Goal: Information Seeking & Learning: Learn about a topic

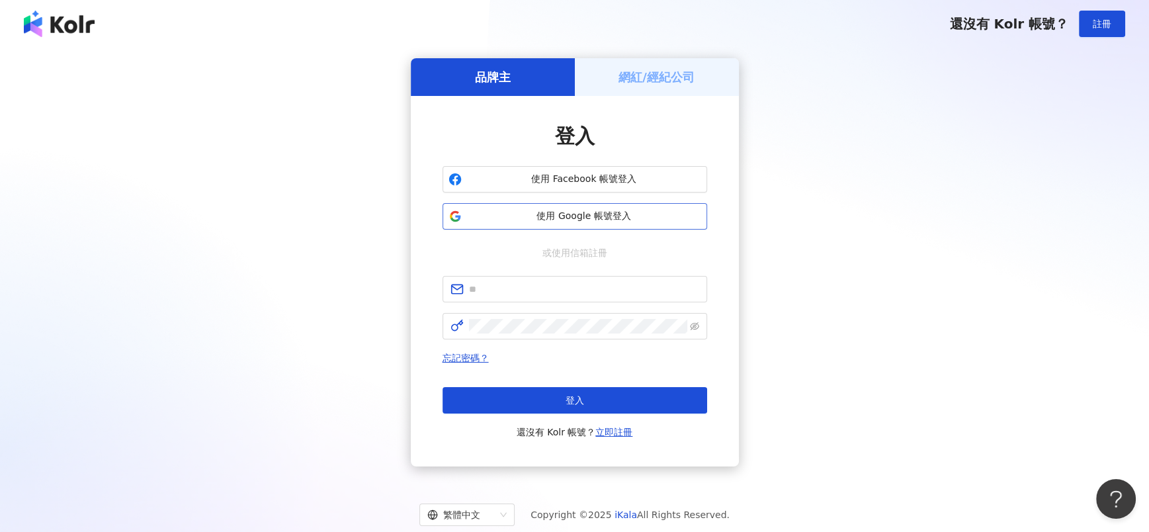
click at [591, 218] on span "使用 Google 帳號登入" at bounding box center [584, 216] width 234 height 13
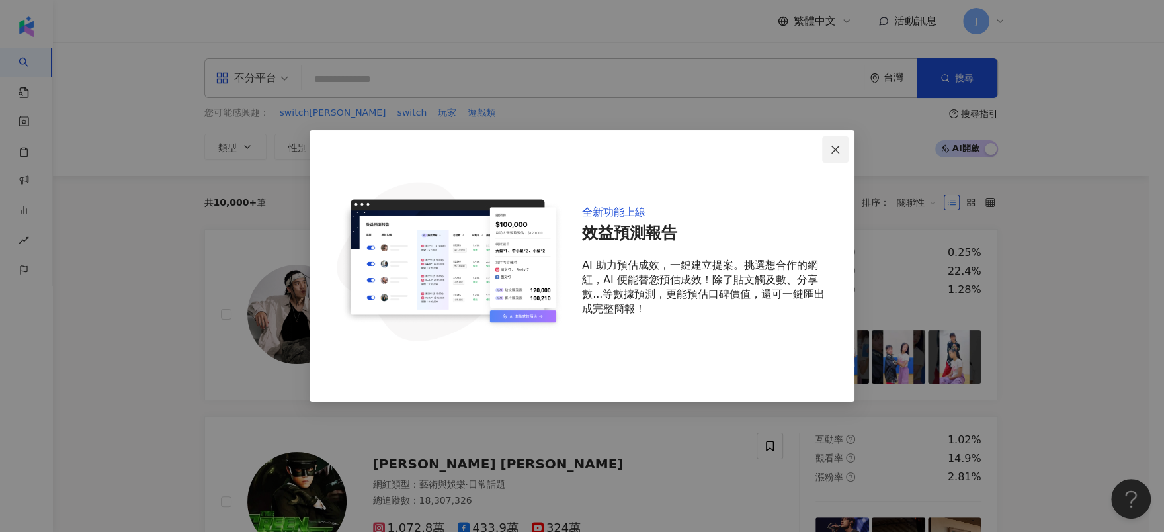
click at [838, 147] on icon "close" at bounding box center [835, 149] width 11 height 11
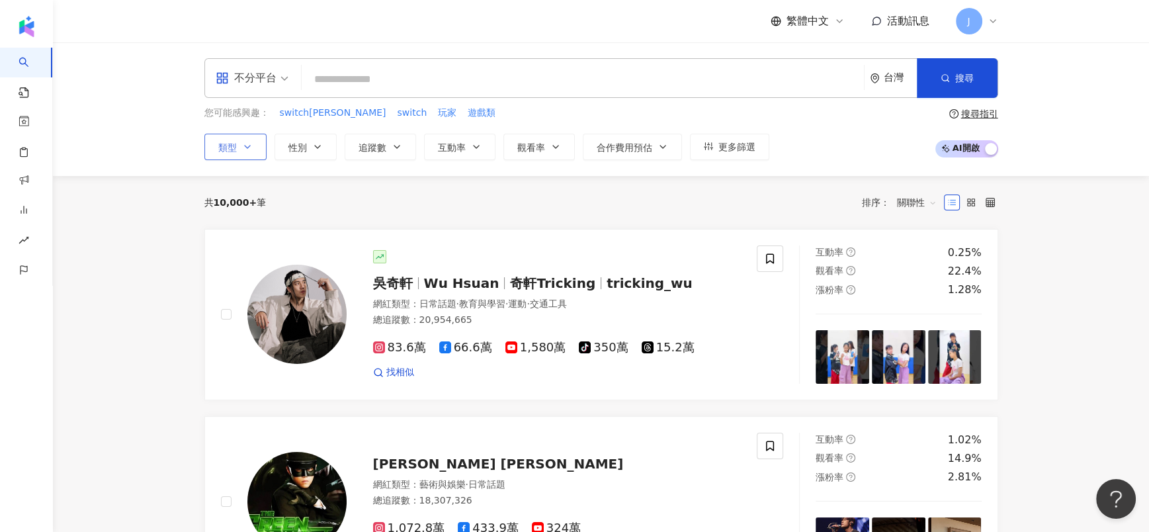
click at [247, 147] on icon "button" at bounding box center [247, 147] width 11 height 11
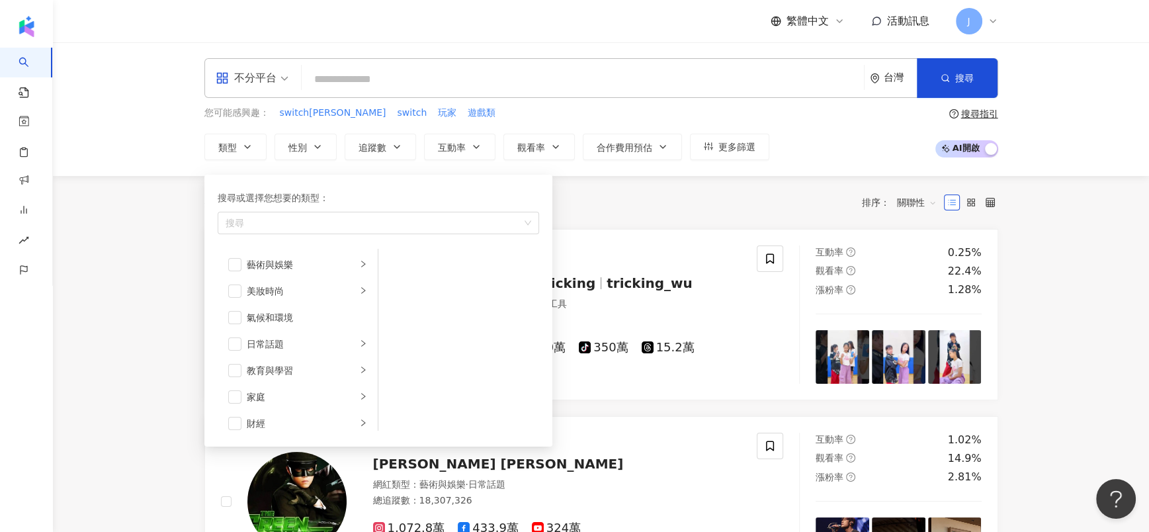
click at [262, 85] on div "不分平台" at bounding box center [246, 77] width 61 height 21
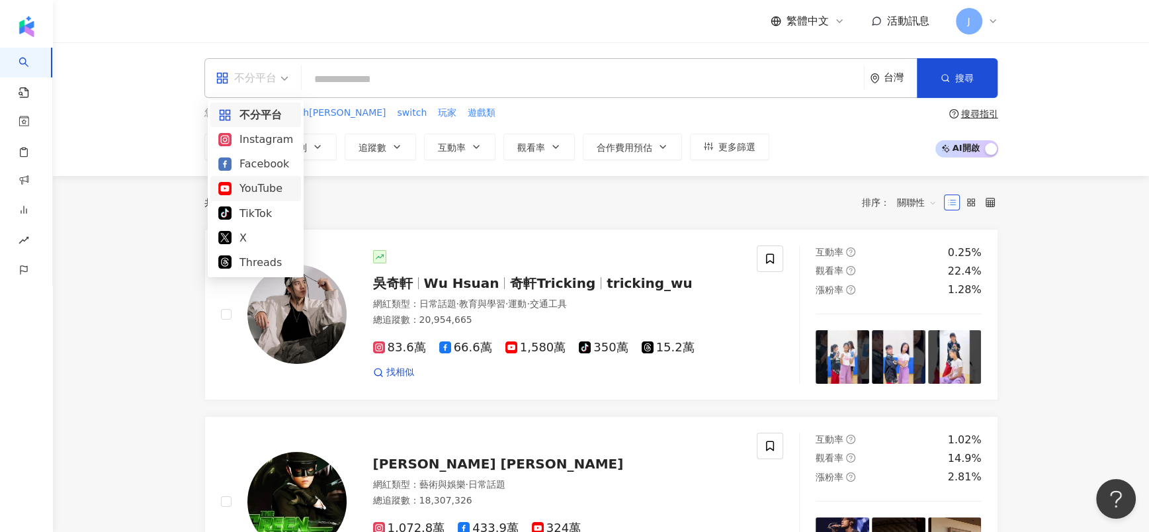
click at [265, 184] on div "YouTube" at bounding box center [255, 188] width 75 height 17
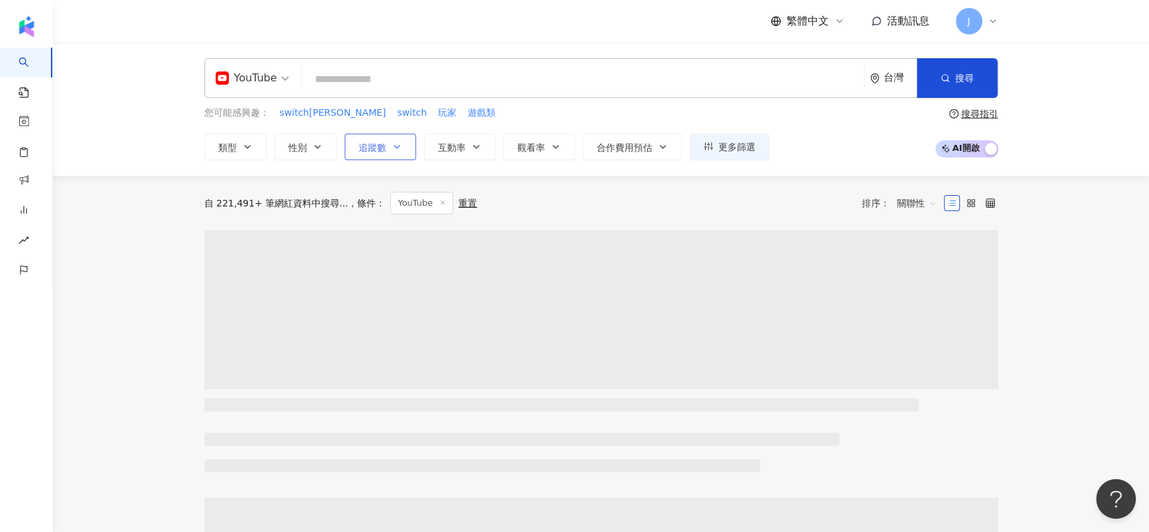
click at [367, 155] on button "追蹤數" at bounding box center [380, 147] width 71 height 26
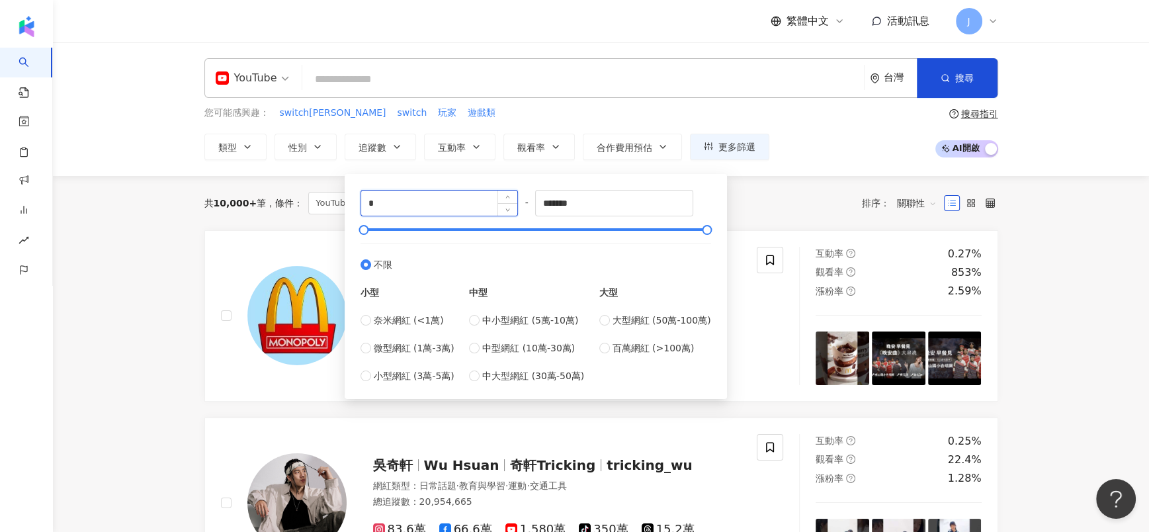
click at [425, 204] on input "*" at bounding box center [439, 202] width 157 height 25
type input "******"
drag, startPoint x: 589, startPoint y: 203, endPoint x: 534, endPoint y: 206, distance: 54.9
click at [534, 206] on div "****** - ******* 不限 小型 奈米網紅 (<1萬) 微型網紅 (1萬-3萬) 小型網紅 (3萬-5萬) 中型 中小型網紅 (5萬-10萬) 中…" at bounding box center [535, 286] width 350 height 193
drag, startPoint x: 590, startPoint y: 204, endPoint x: 501, endPoint y: 204, distance: 89.9
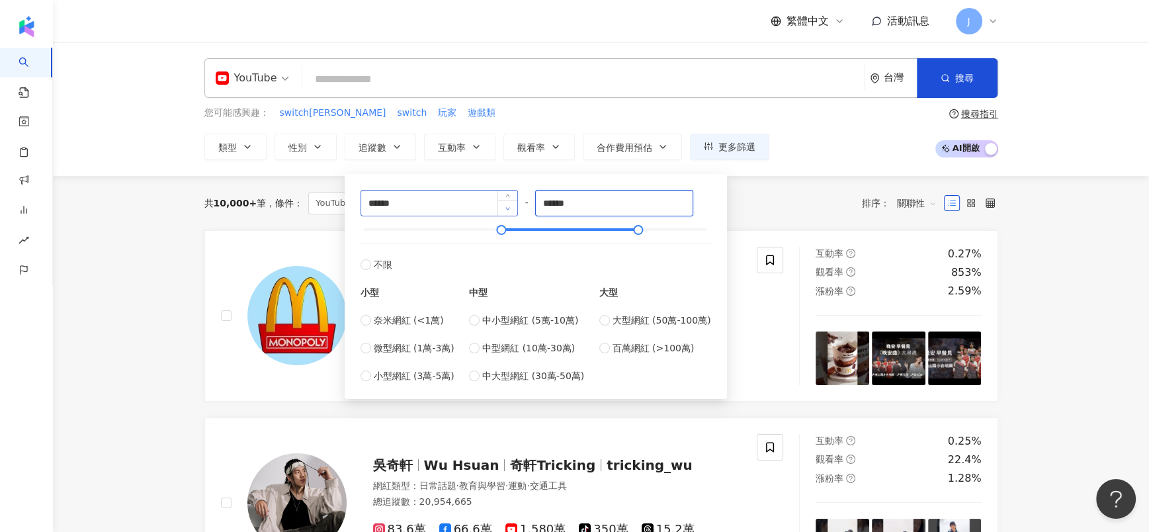
click at [501, 204] on div "****** - ****** 不限 小型 奈米網紅 (<1萬) 微型網紅 (1萬-3萬) 小型網紅 (3萬-5萬) 中型 中小型網紅 (5萬-10萬) 中型…" at bounding box center [535, 286] width 350 height 193
type input "**********"
click at [514, 256] on label "不限" at bounding box center [535, 257] width 350 height 28
type input "*"
type input "*******"
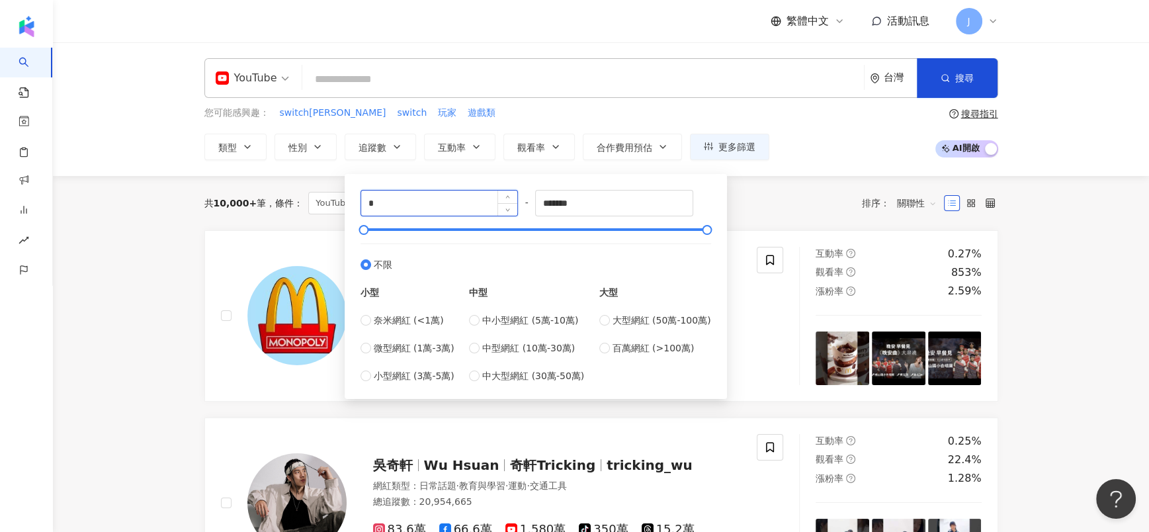
click at [459, 214] on input "*" at bounding box center [439, 202] width 157 height 25
type input "******"
click at [649, 208] on input "*******" at bounding box center [614, 202] width 157 height 25
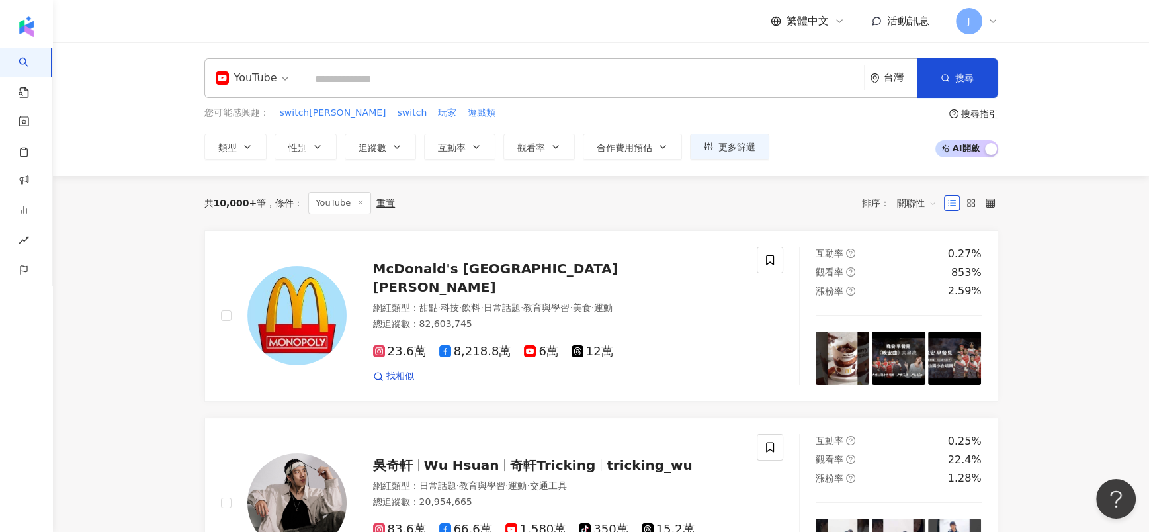
click at [764, 212] on div "共 10,000+ 筆 條件 ： YouTube 重置 排序： 關聯性" at bounding box center [600, 203] width 793 height 22
click at [957, 78] on span "搜尋" at bounding box center [964, 78] width 19 height 11
click at [937, 93] on button "搜尋" at bounding box center [956, 78] width 81 height 40
click at [971, 73] on span "搜尋" at bounding box center [964, 78] width 19 height 11
click at [380, 146] on span "追蹤數" at bounding box center [372, 147] width 28 height 11
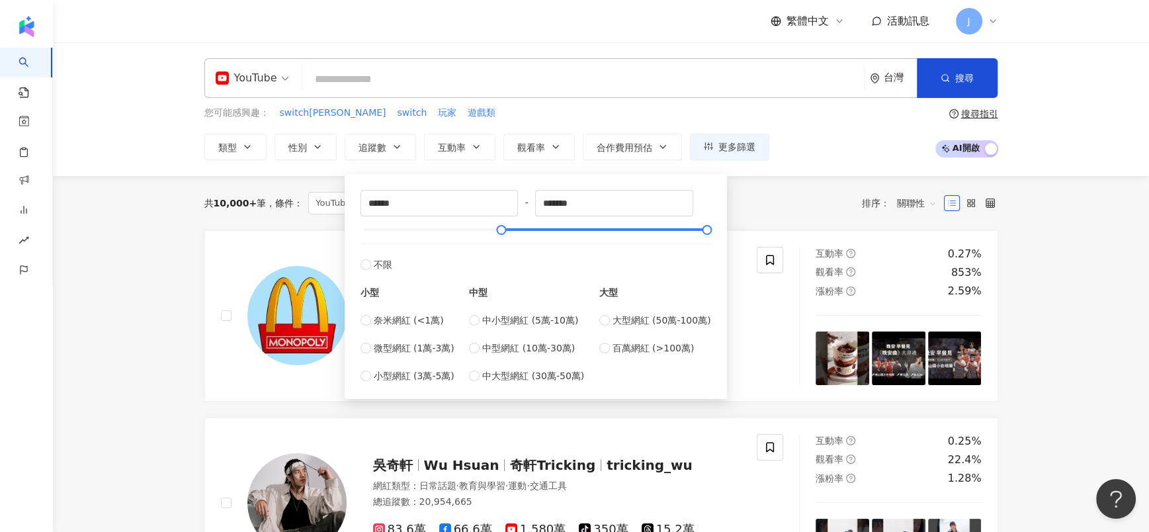
click at [742, 210] on div "共 10,000+ 筆 條件 ： YouTube 重置 排序： 關聯性" at bounding box center [600, 203] width 793 height 22
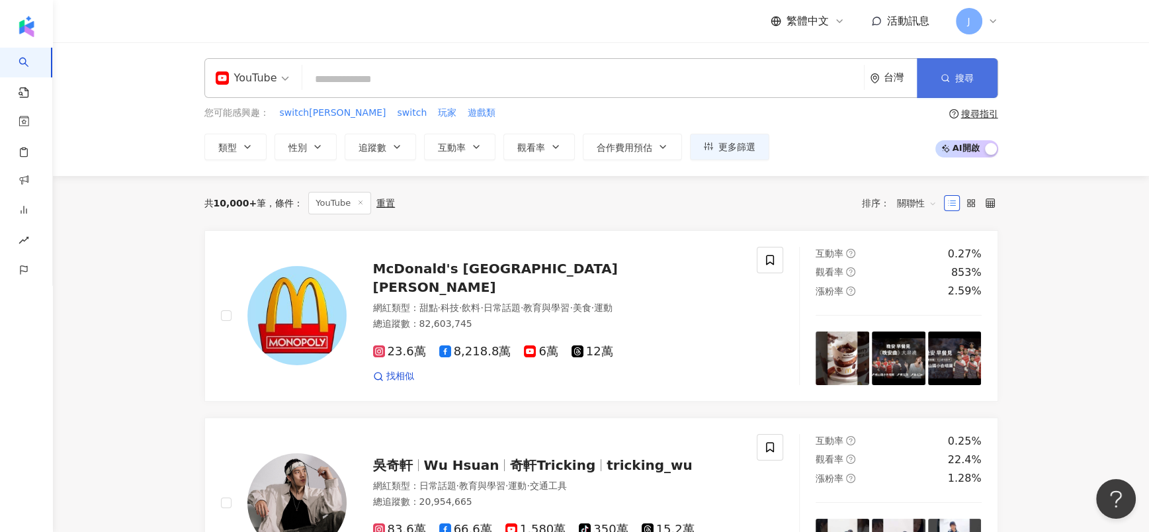
click at [961, 67] on button "搜尋" at bounding box center [956, 78] width 81 height 40
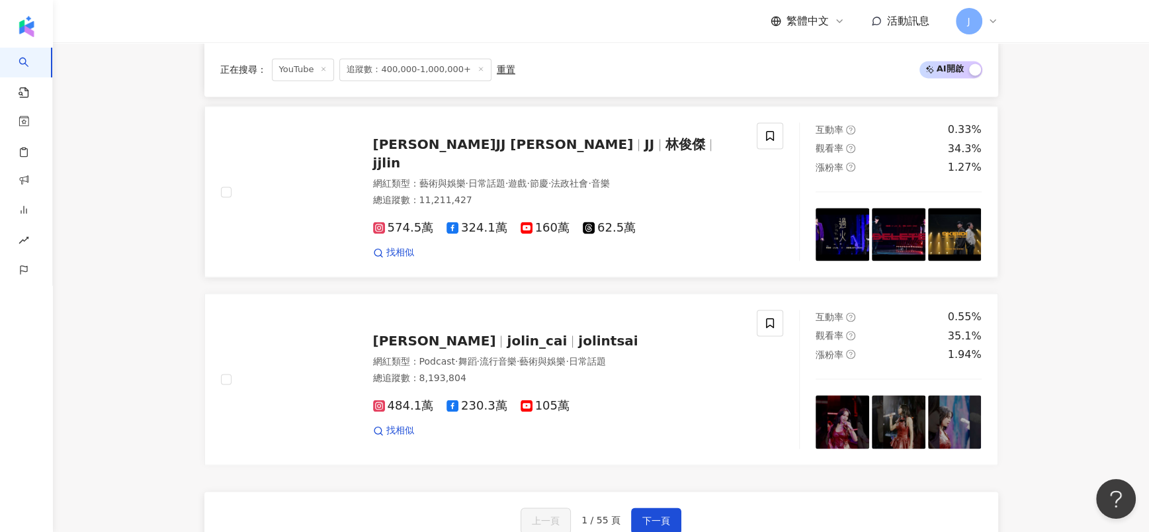
scroll to position [2083, 0]
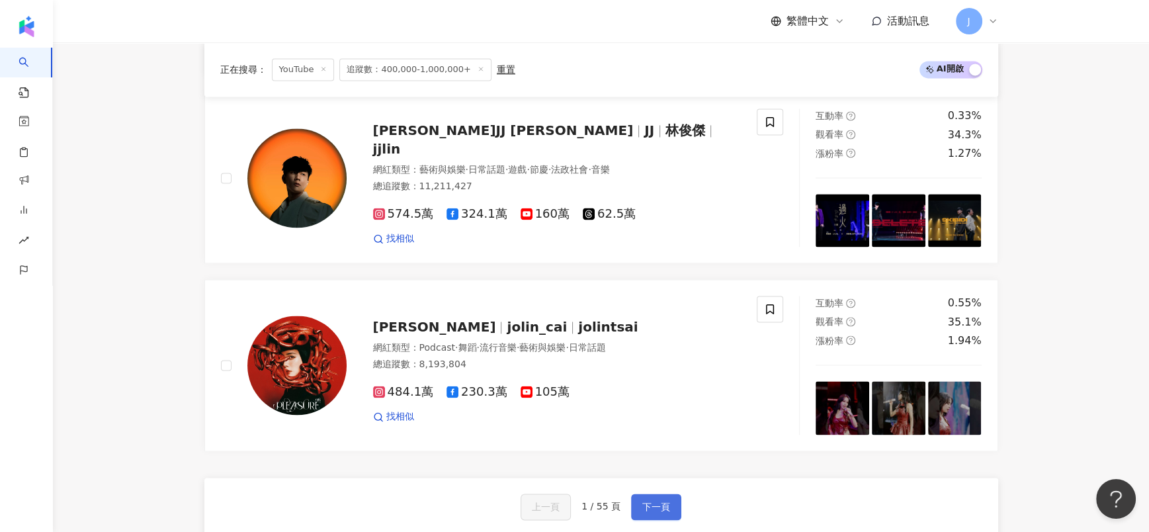
click at [642, 501] on span "下一頁" at bounding box center [656, 506] width 28 height 11
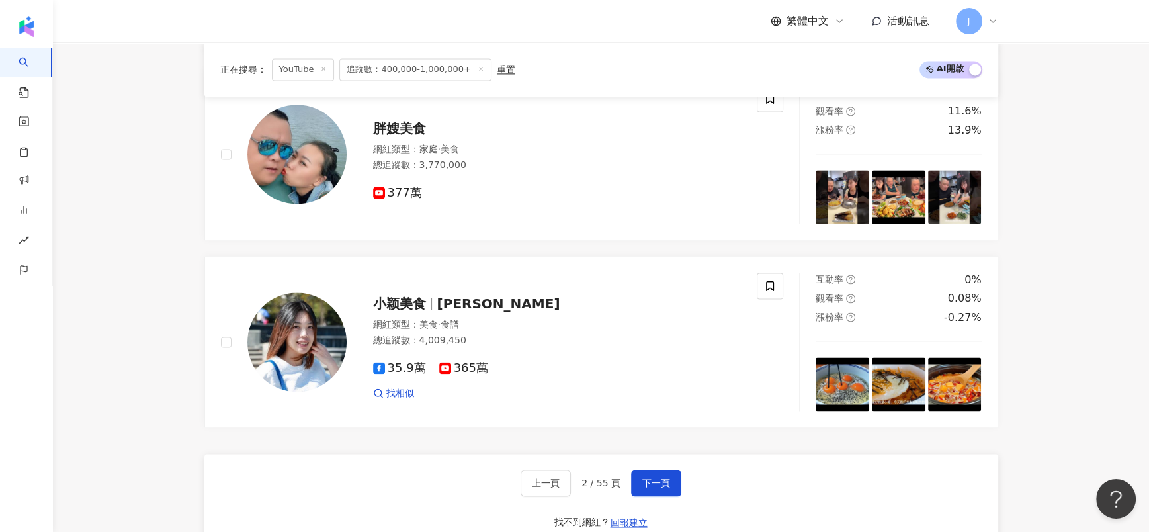
scroll to position [2281, 0]
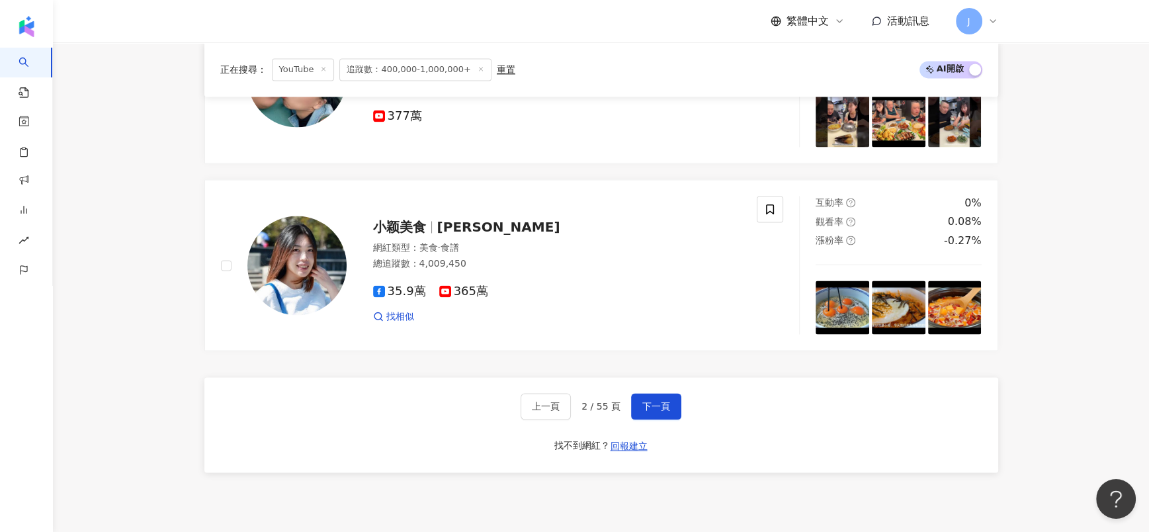
click at [657, 389] on div "上一頁 2 / 55 頁 下一頁 找不到網紅？ 回報建立" at bounding box center [600, 424] width 793 height 95
click at [665, 409] on span "下一頁" at bounding box center [656, 406] width 28 height 11
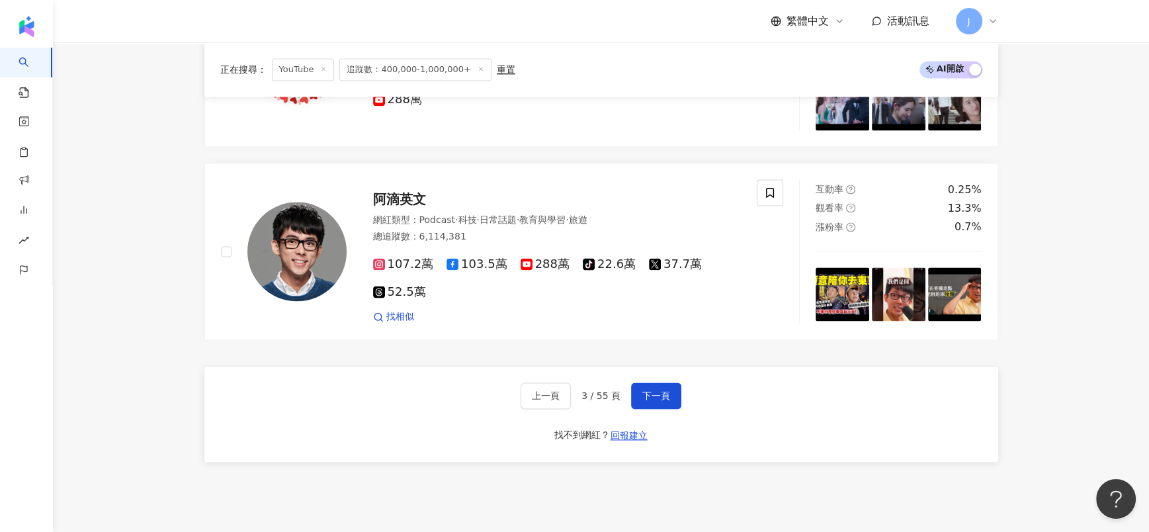
scroll to position [2286, 0]
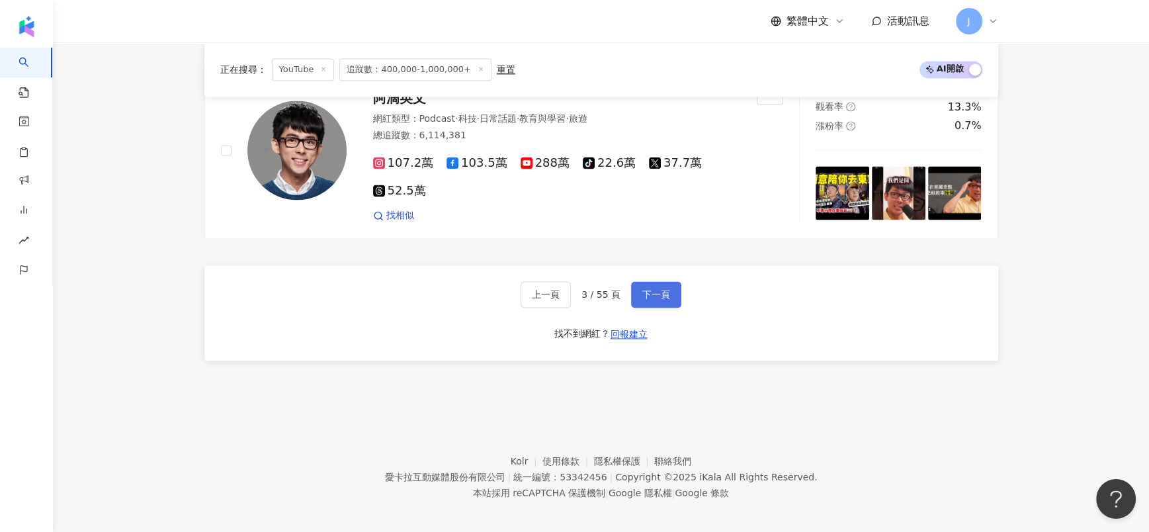
click at [649, 294] on span "下一頁" at bounding box center [656, 294] width 28 height 11
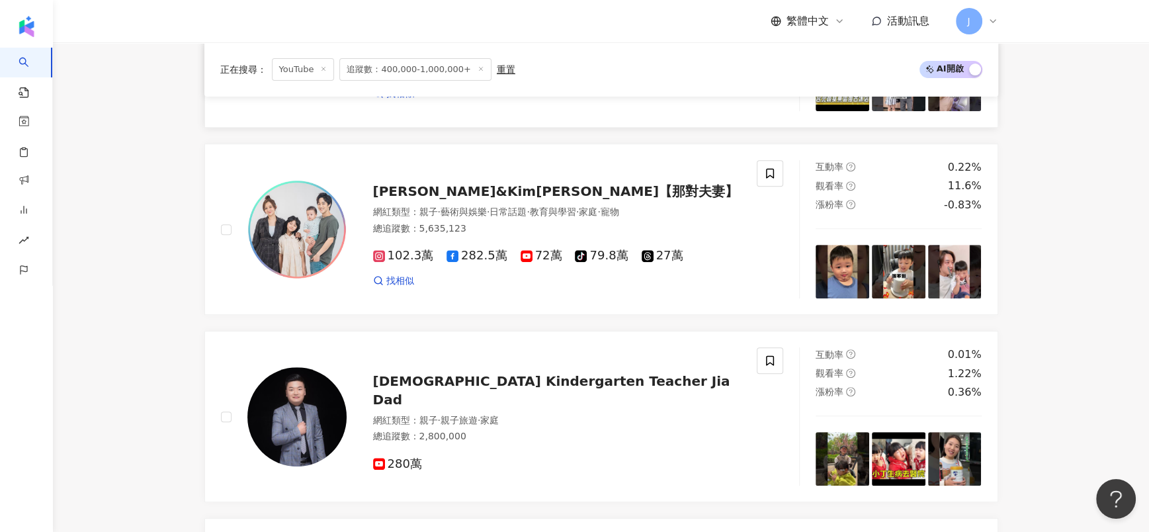
scroll to position [595, 0]
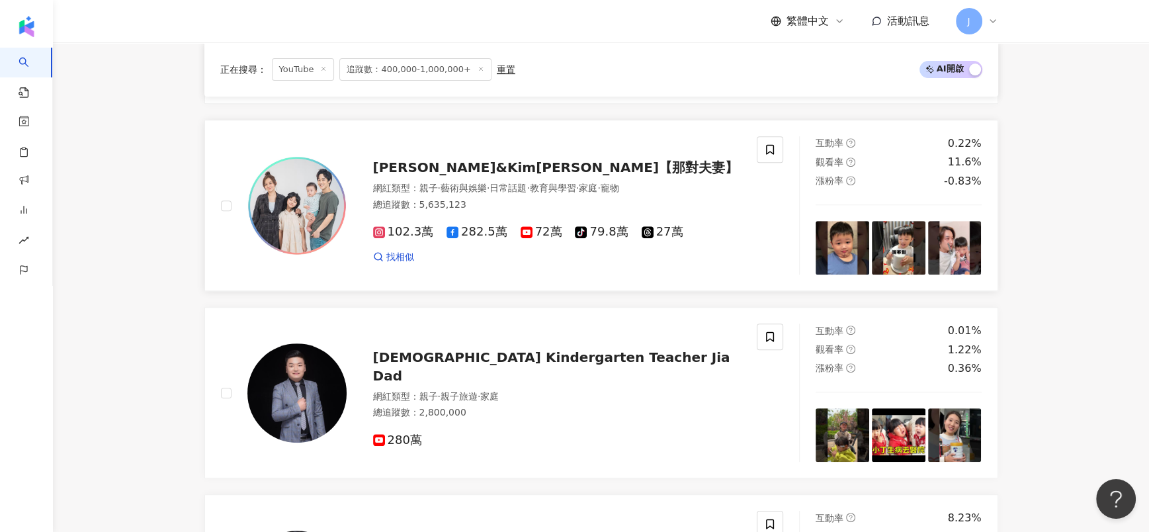
click at [497, 159] on span "Nico品筠&Kim京燁【那對夫妻】" at bounding box center [556, 167] width 366 height 16
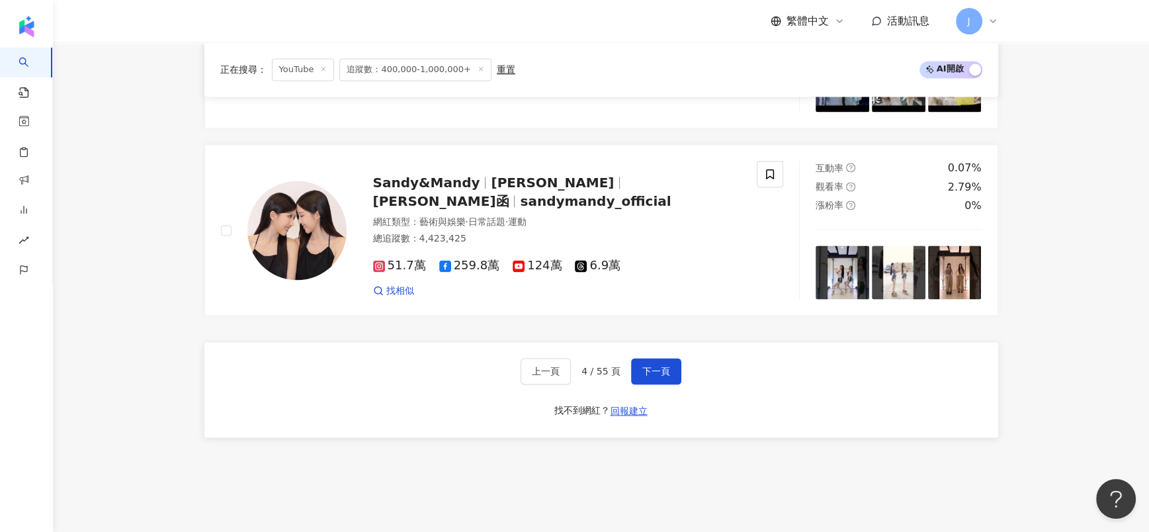
scroll to position [2281, 0]
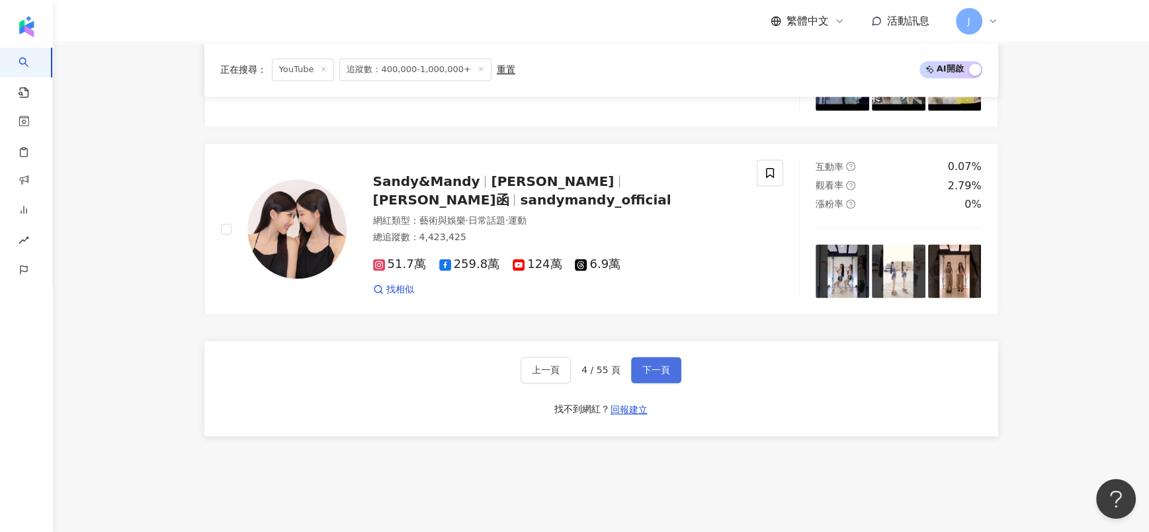
click at [660, 364] on span "下一頁" at bounding box center [656, 369] width 28 height 11
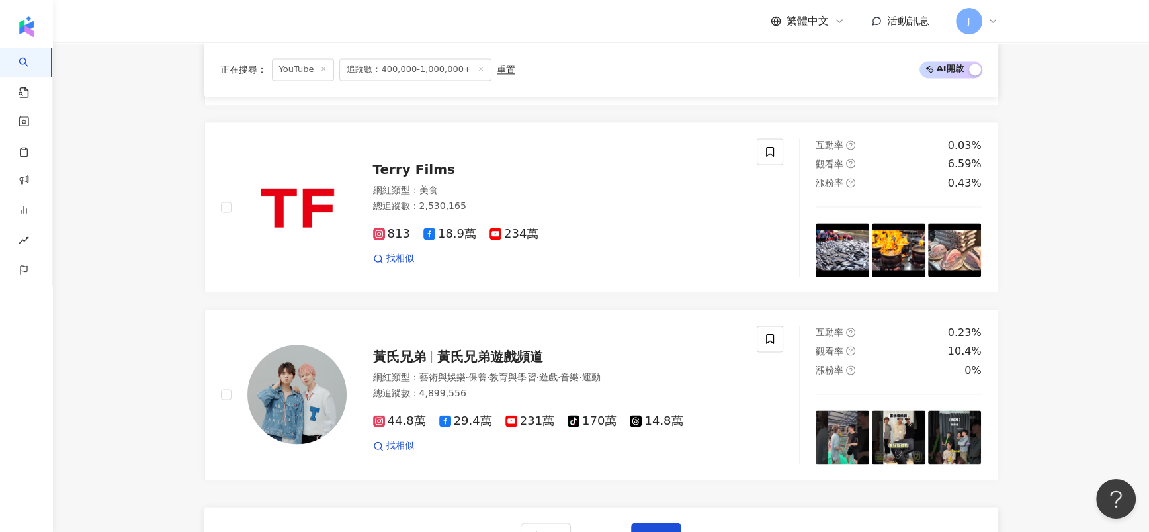
scroll to position [2049, 0]
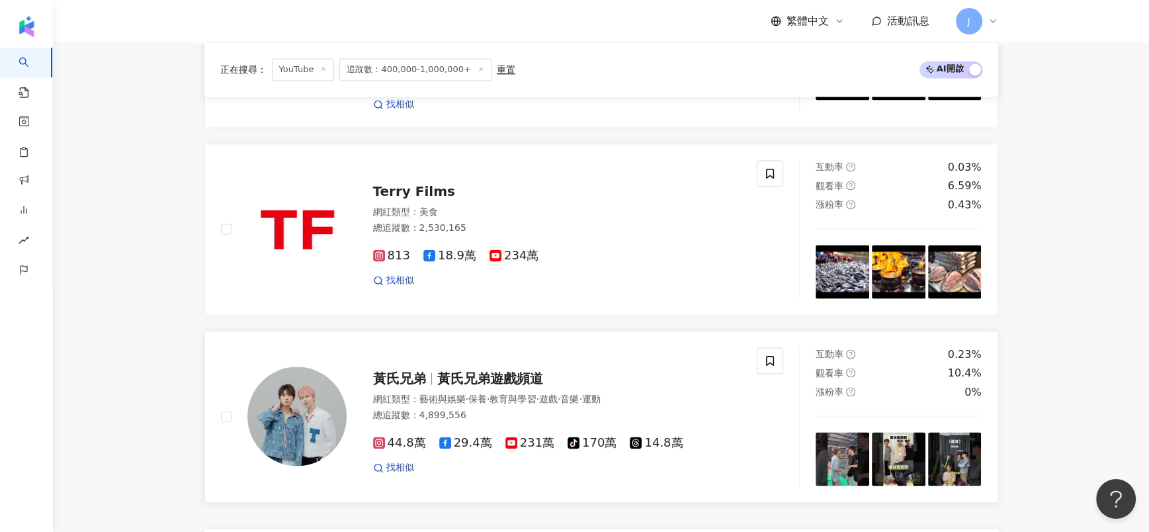
click at [462, 370] on span "黃氏兄弟遊戲頻道" at bounding box center [490, 378] width 106 height 16
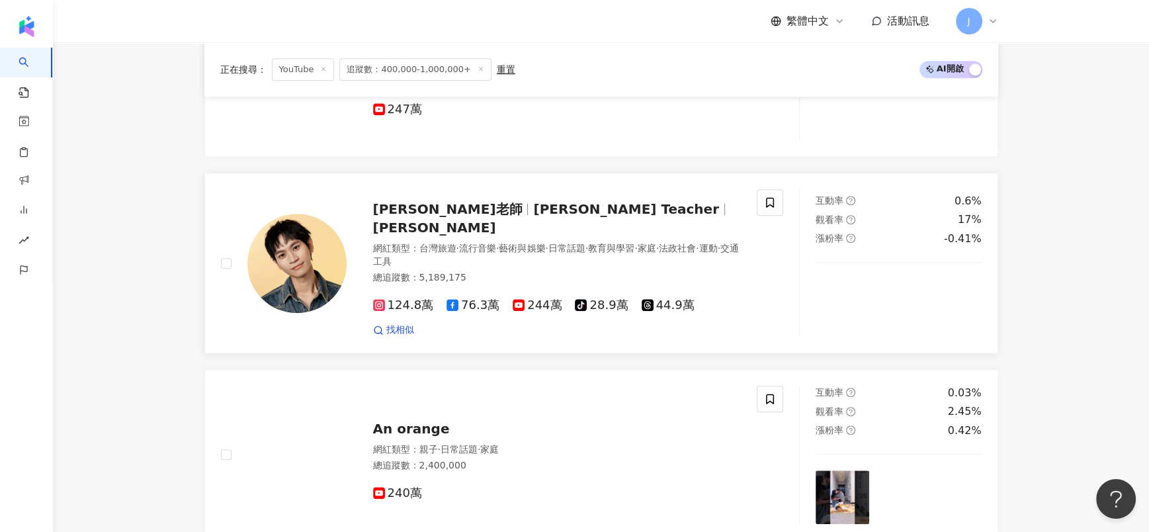
scroll to position [1255, 0]
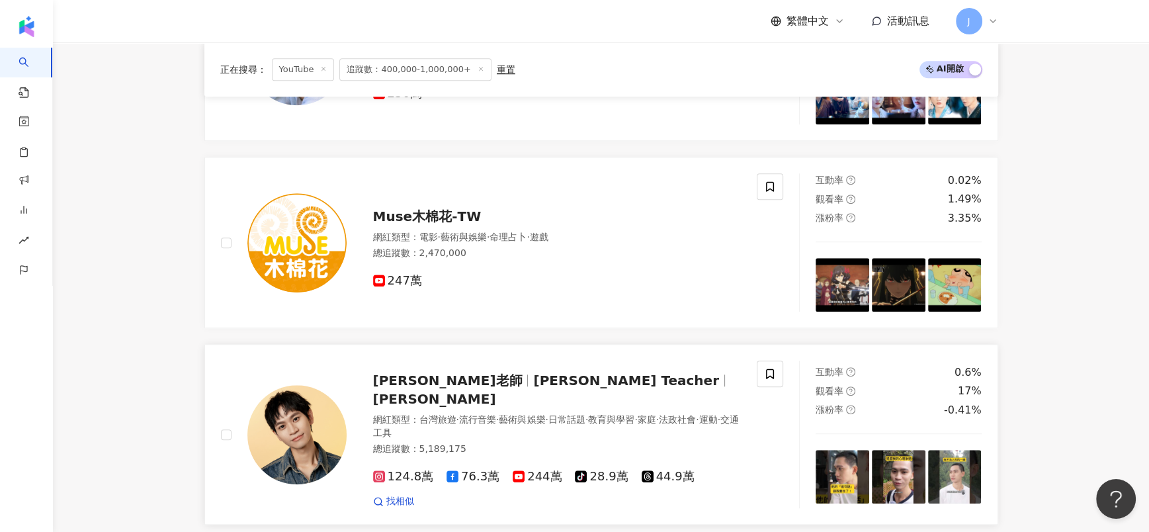
click at [441, 382] on span "Andy老師" at bounding box center [453, 380] width 161 height 16
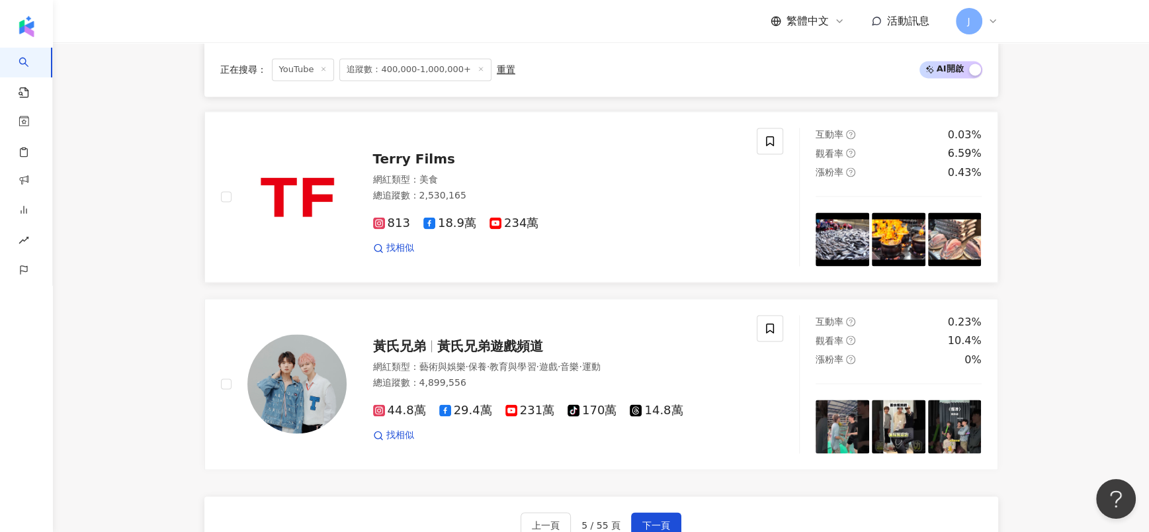
scroll to position [2083, 0]
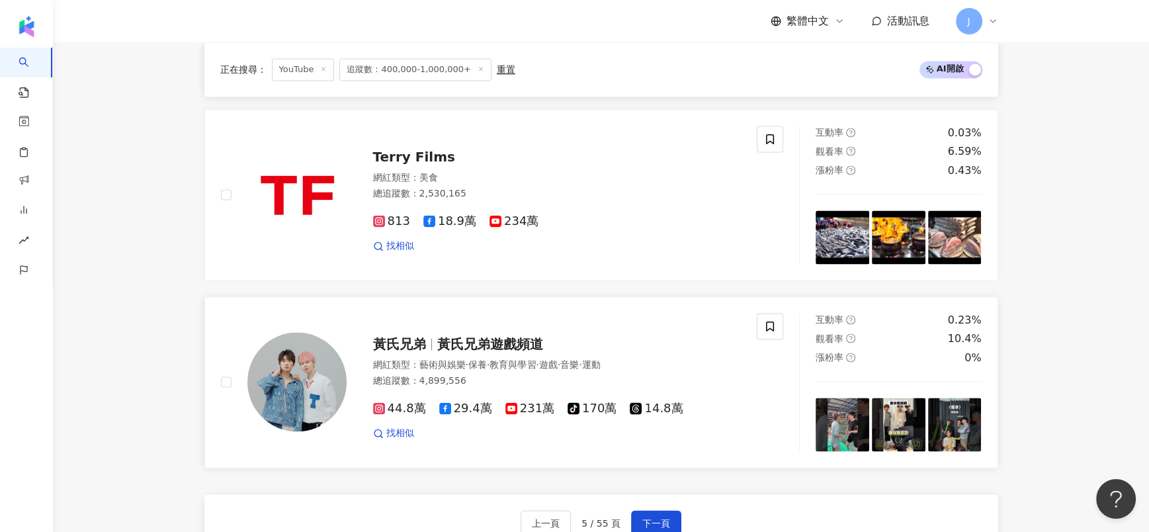
click at [443, 336] on span "黃氏兄弟遊戲頻道" at bounding box center [490, 344] width 106 height 16
drag, startPoint x: 650, startPoint y: 486, endPoint x: 651, endPoint y: 472, distance: 13.9
click at [650, 518] on span "下一頁" at bounding box center [656, 523] width 28 height 11
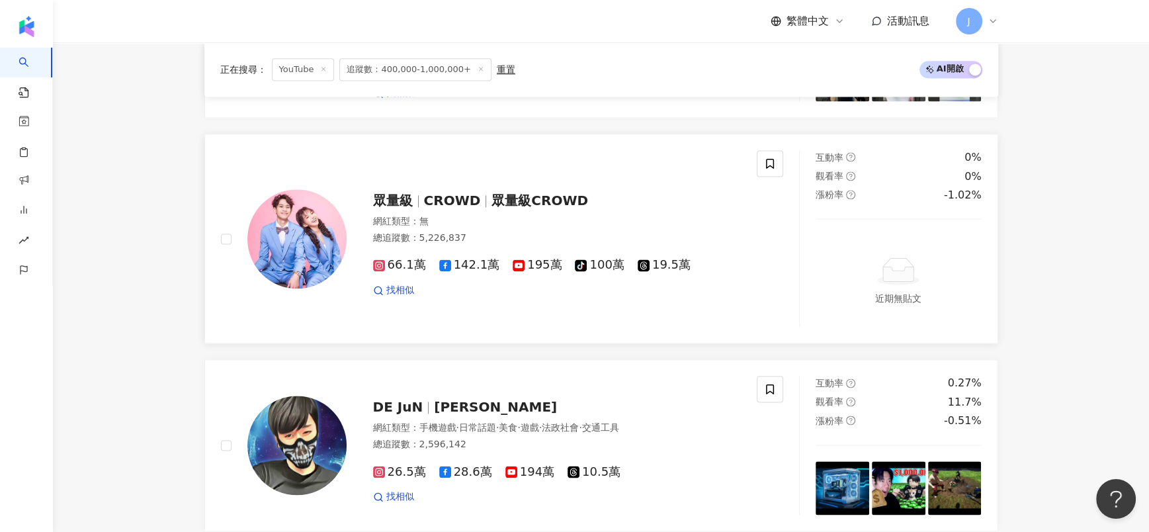
scroll to position [2118, 0]
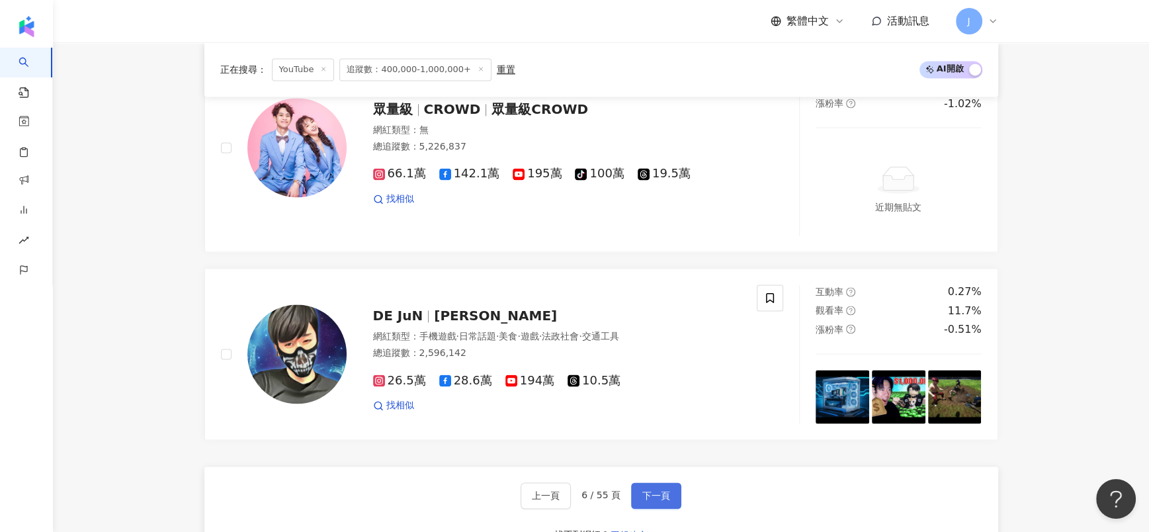
click at [647, 491] on span "下一頁" at bounding box center [656, 495] width 28 height 11
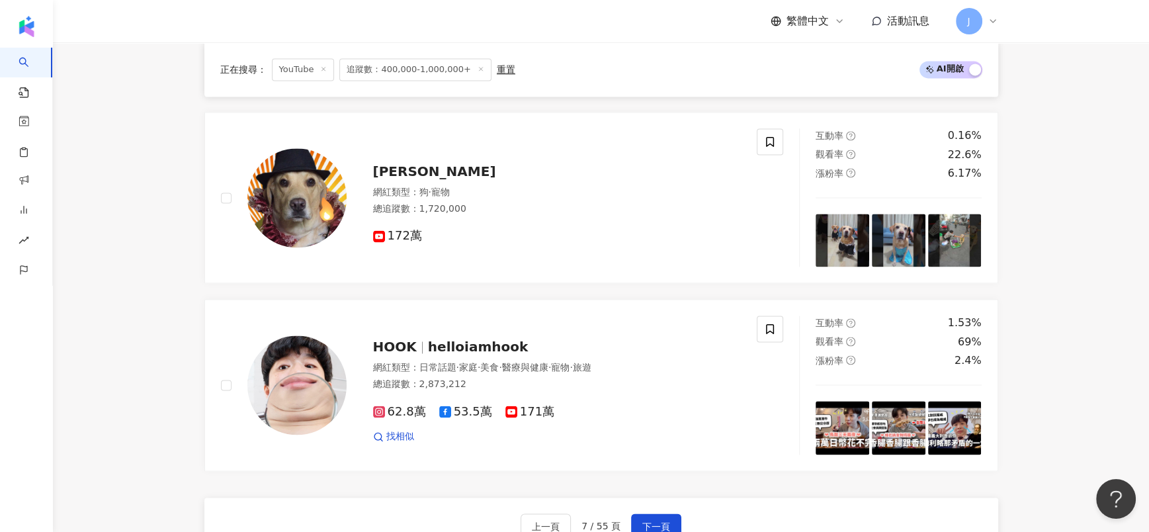
scroll to position [2286, 0]
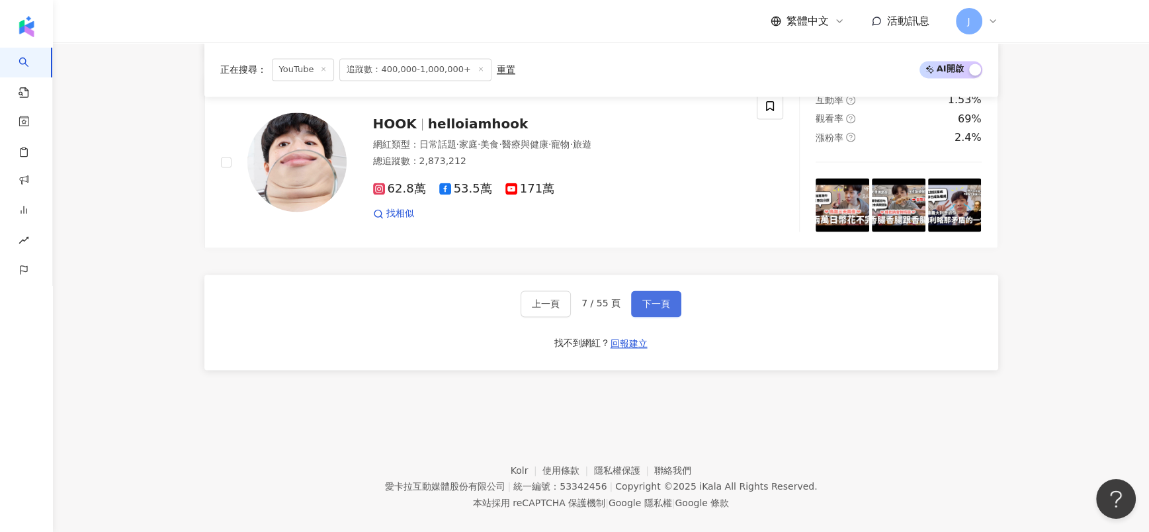
click at [653, 298] on span "下一頁" at bounding box center [656, 303] width 28 height 11
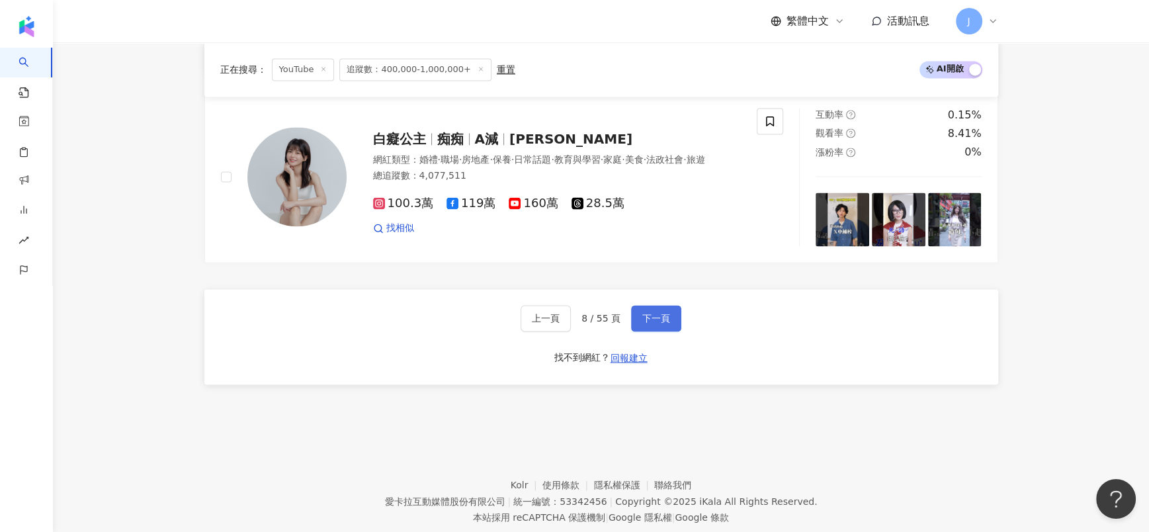
click at [637, 305] on button "下一頁" at bounding box center [656, 318] width 50 height 26
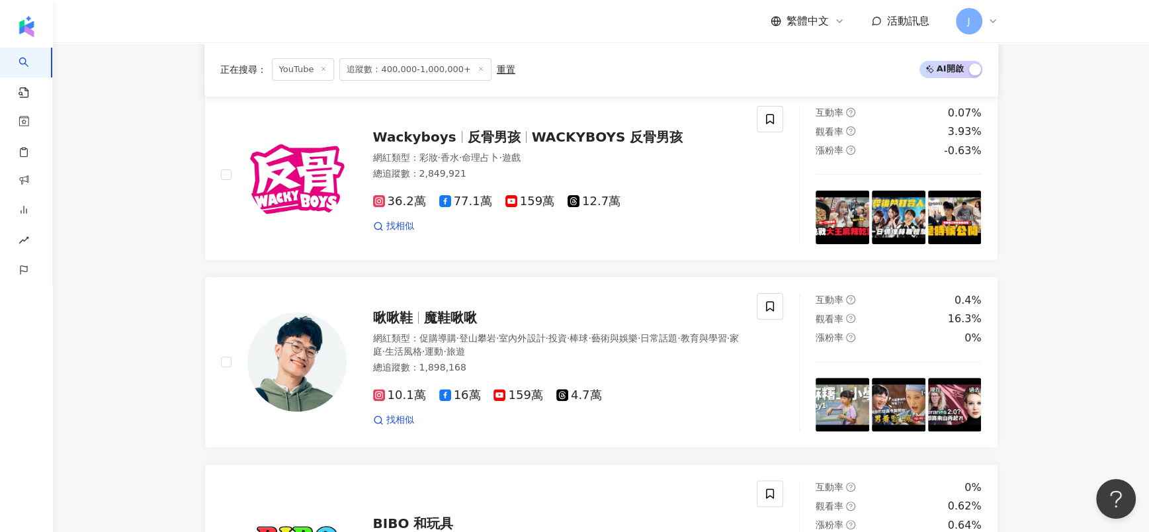
scroll to position [297, 0]
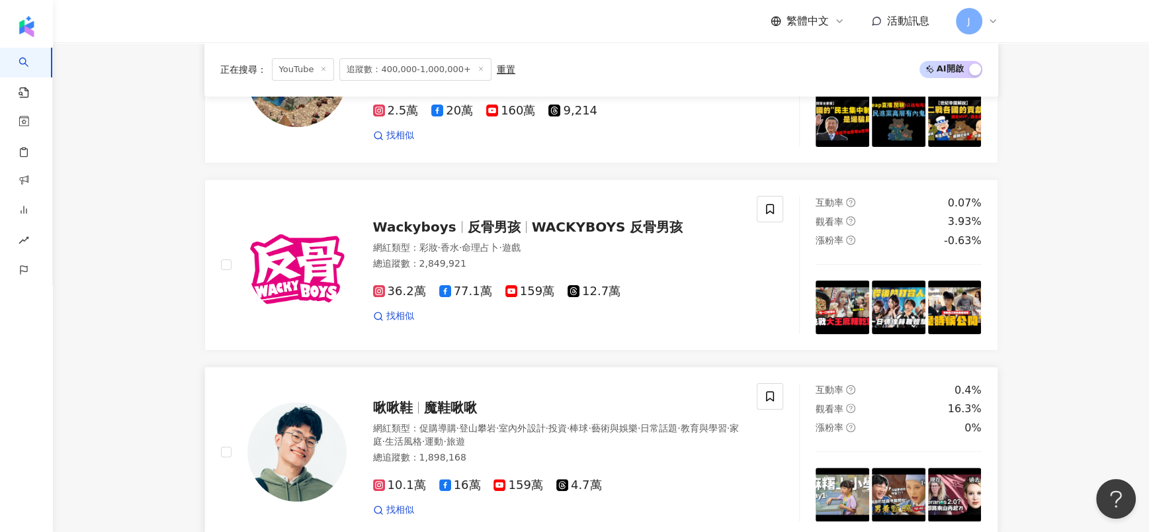
click at [469, 399] on span "魔鞋啾啾" at bounding box center [450, 407] width 53 height 16
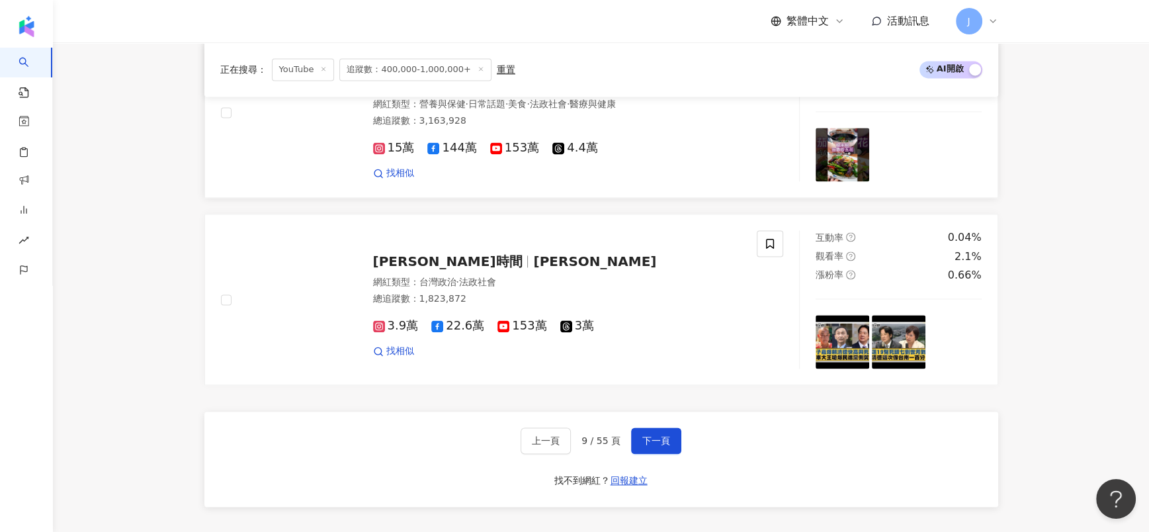
scroll to position [2182, 0]
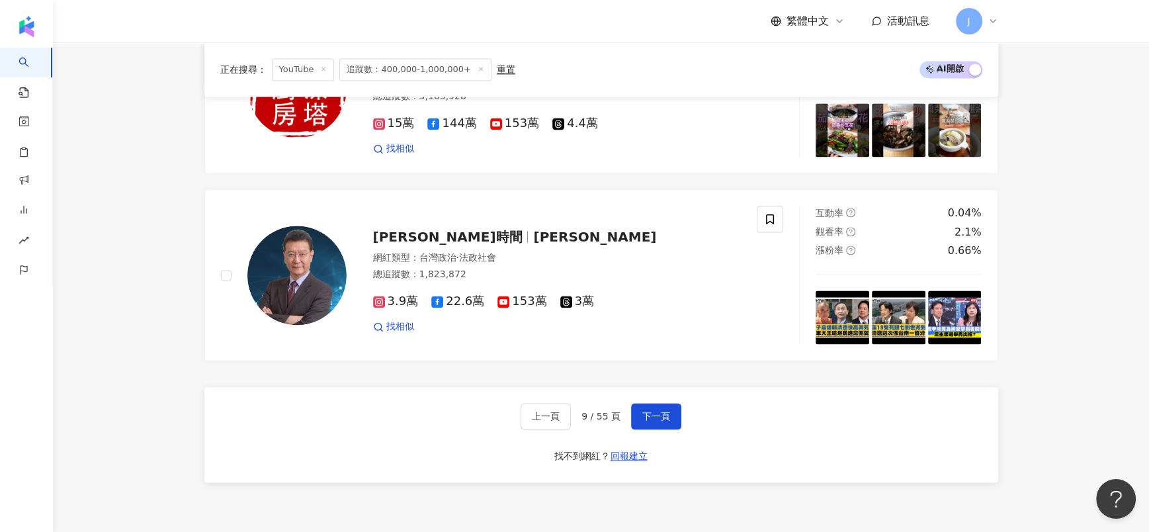
drag, startPoint x: 642, startPoint y: 390, endPoint x: 809, endPoint y: 17, distance: 408.7
click at [642, 411] on span "下一頁" at bounding box center [656, 416] width 28 height 11
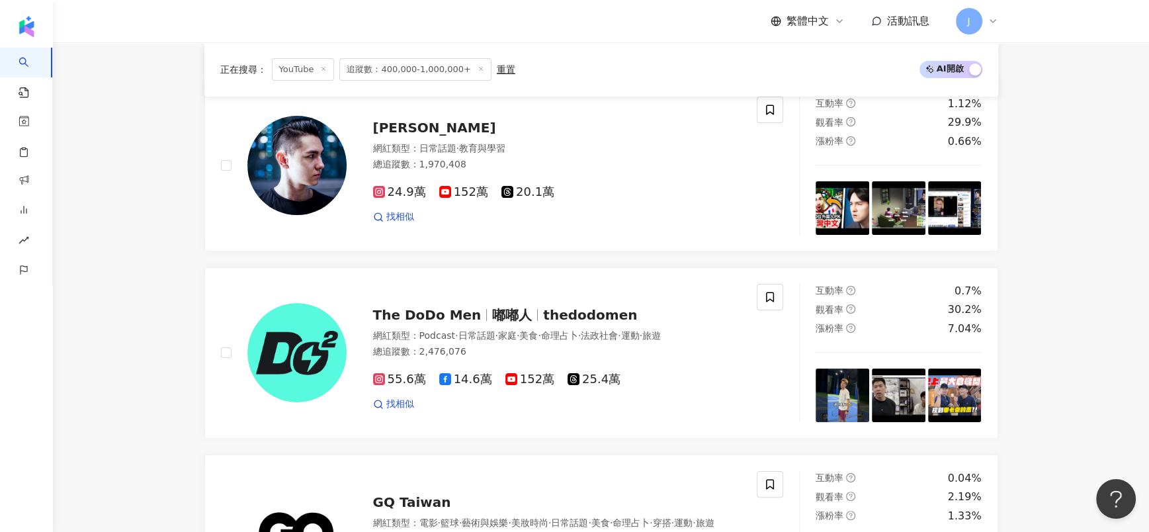
scroll to position [198, 0]
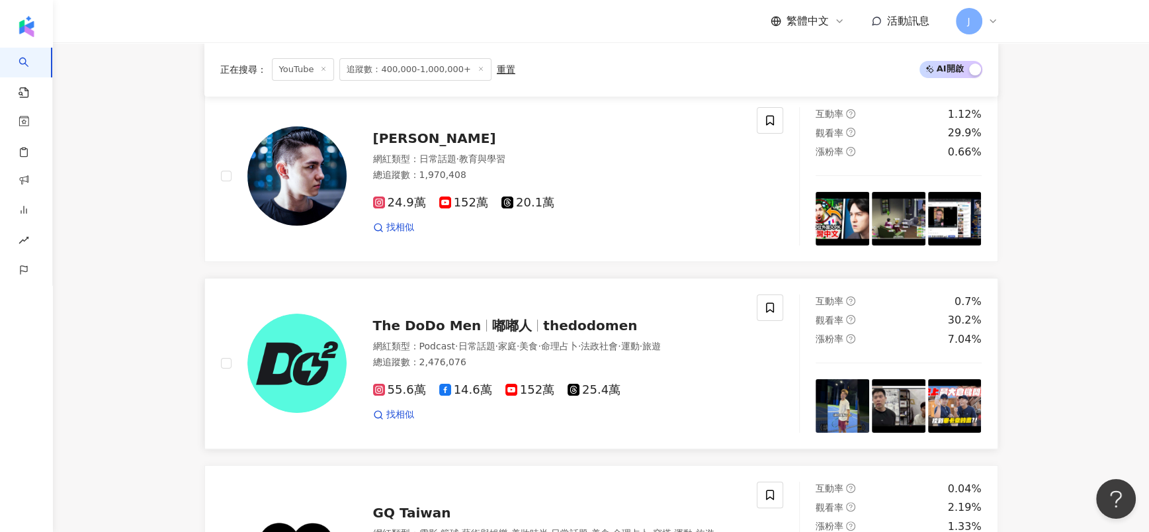
drag, startPoint x: 508, startPoint y: 325, endPoint x: 530, endPoint y: 291, distance: 39.8
click at [508, 324] on span "嘟嘟人" at bounding box center [512, 325] width 40 height 16
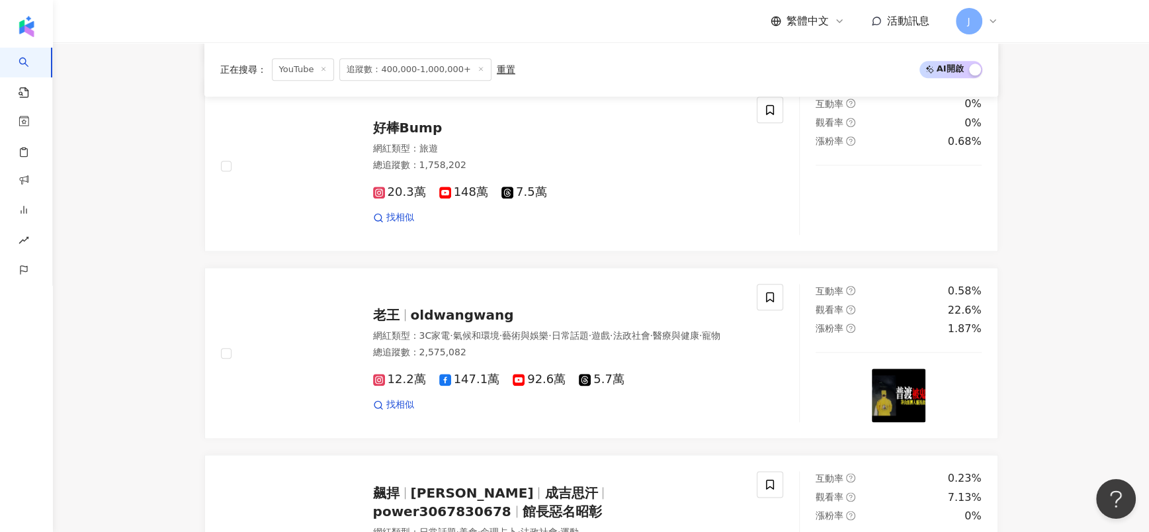
scroll to position [1686, 0]
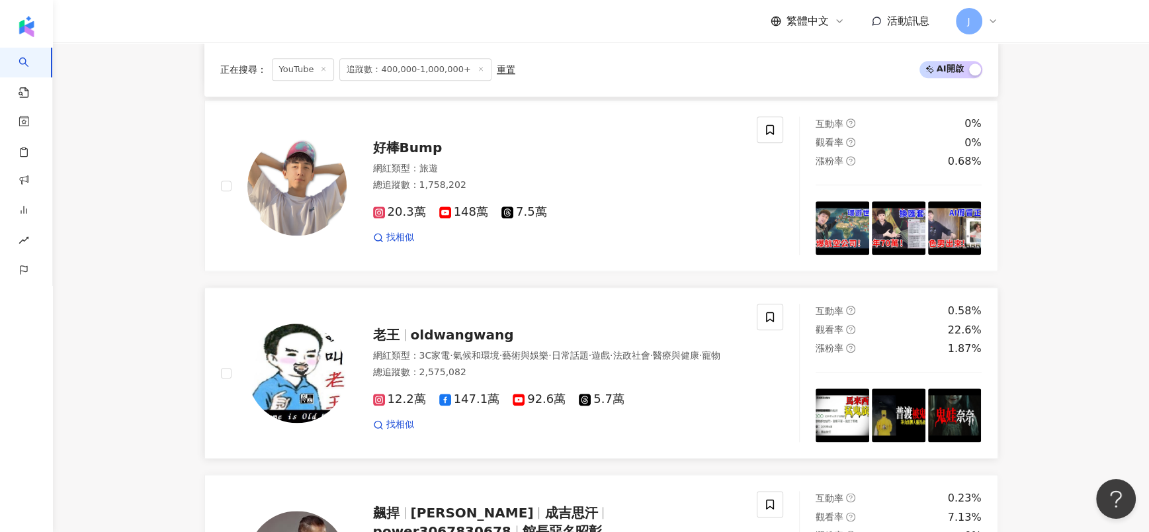
click at [444, 327] on span "oldwangwang" at bounding box center [462, 335] width 103 height 16
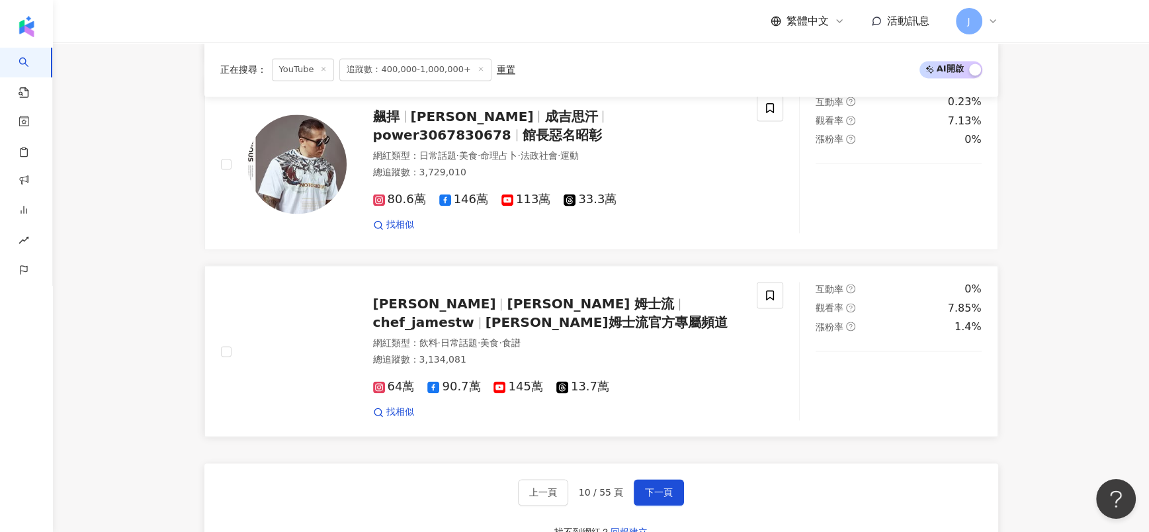
scroll to position [2083, 0]
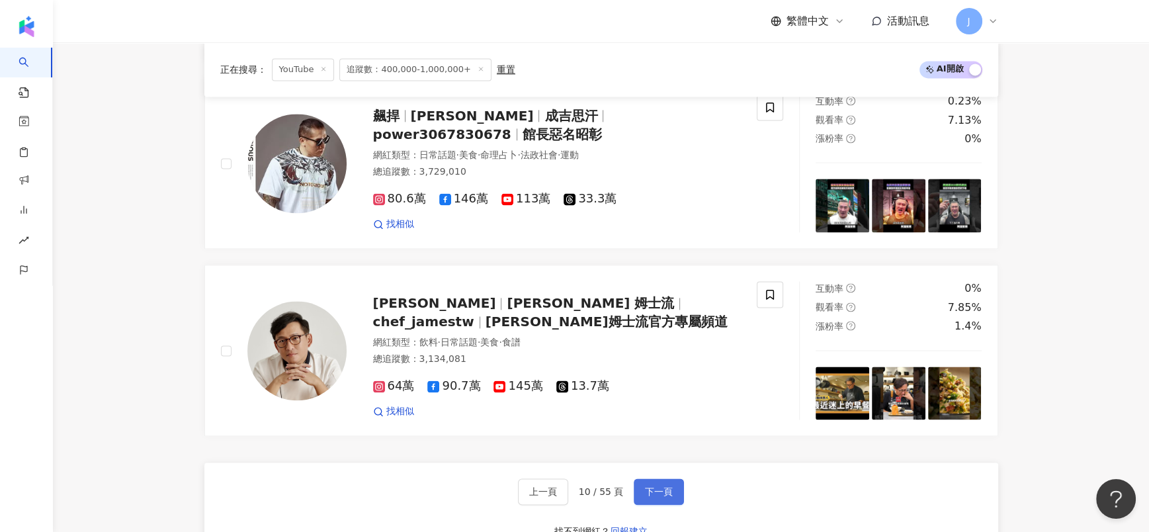
click at [669, 486] on span "下一頁" at bounding box center [659, 491] width 28 height 11
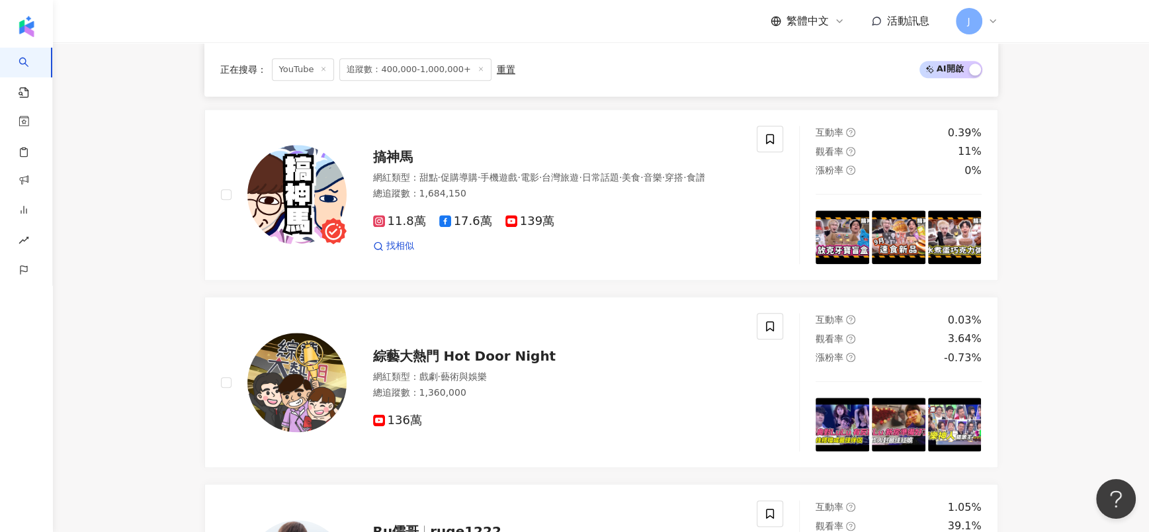
scroll to position [1487, 0]
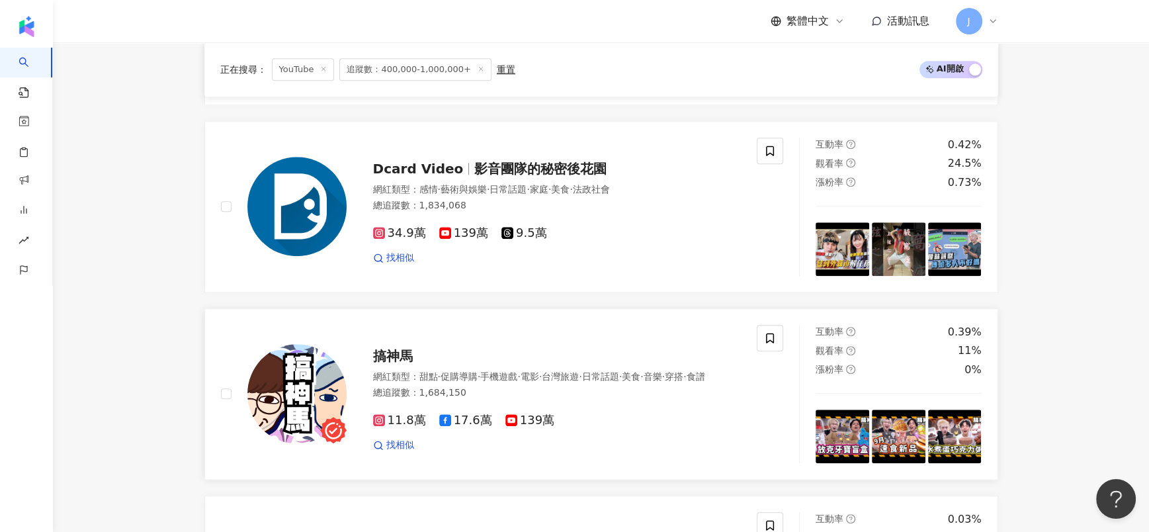
click at [411, 348] on span "搞神馬" at bounding box center [393, 356] width 40 height 16
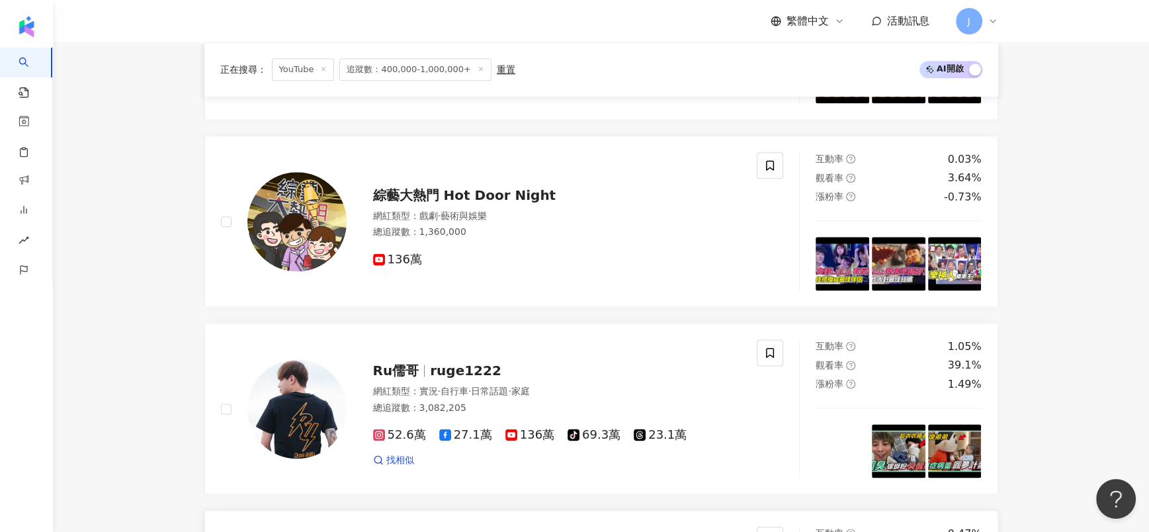
scroll to position [2083, 0]
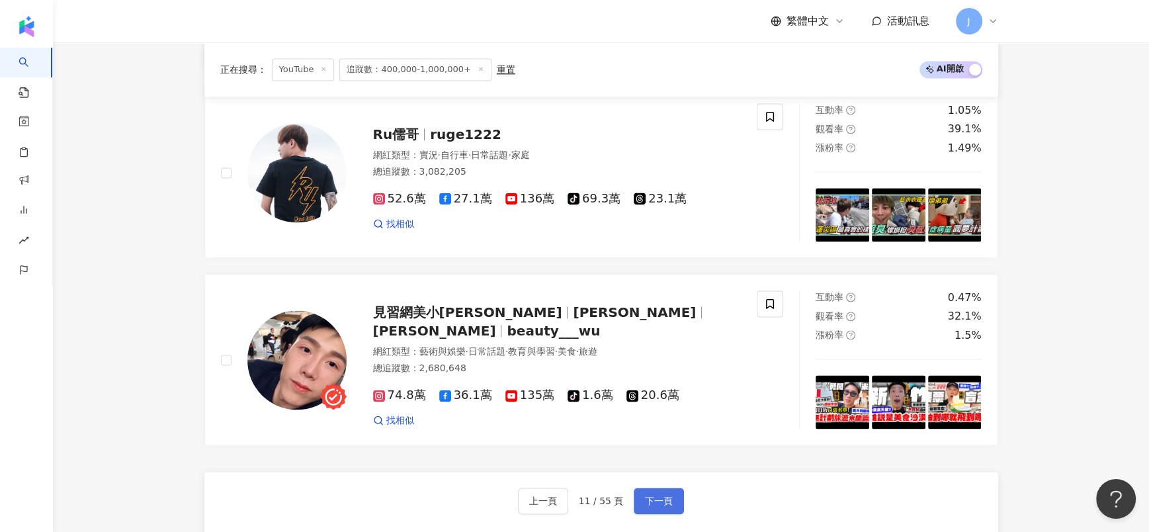
click at [652, 495] on span "下一頁" at bounding box center [659, 500] width 28 height 11
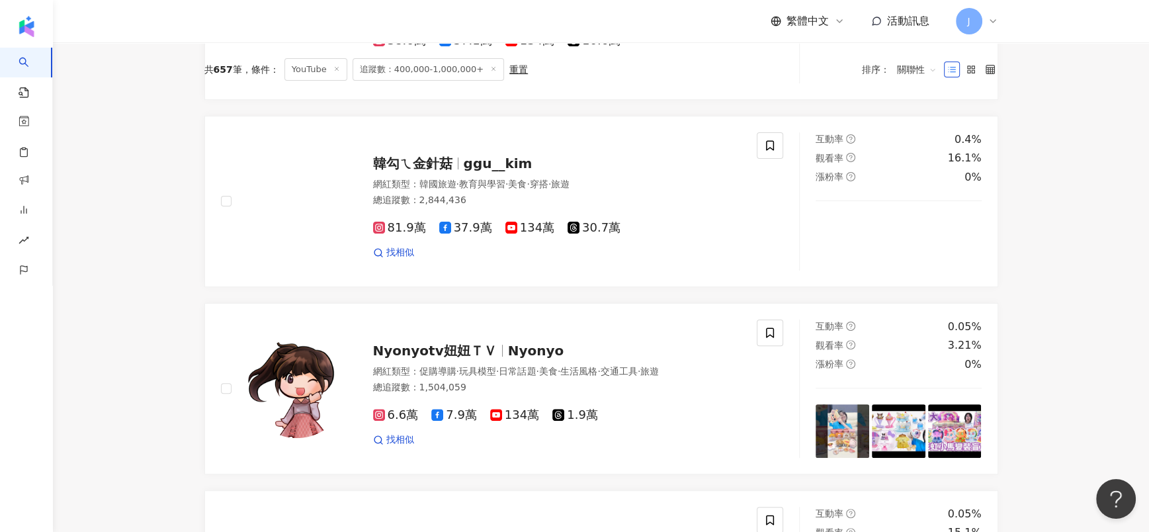
scroll to position [0, 0]
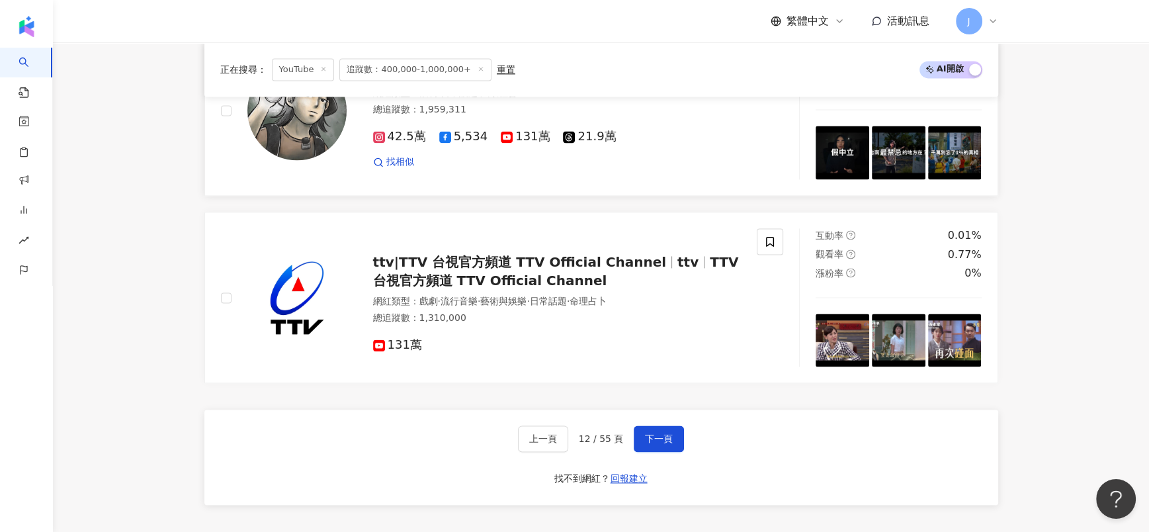
scroll to position [2281, 0]
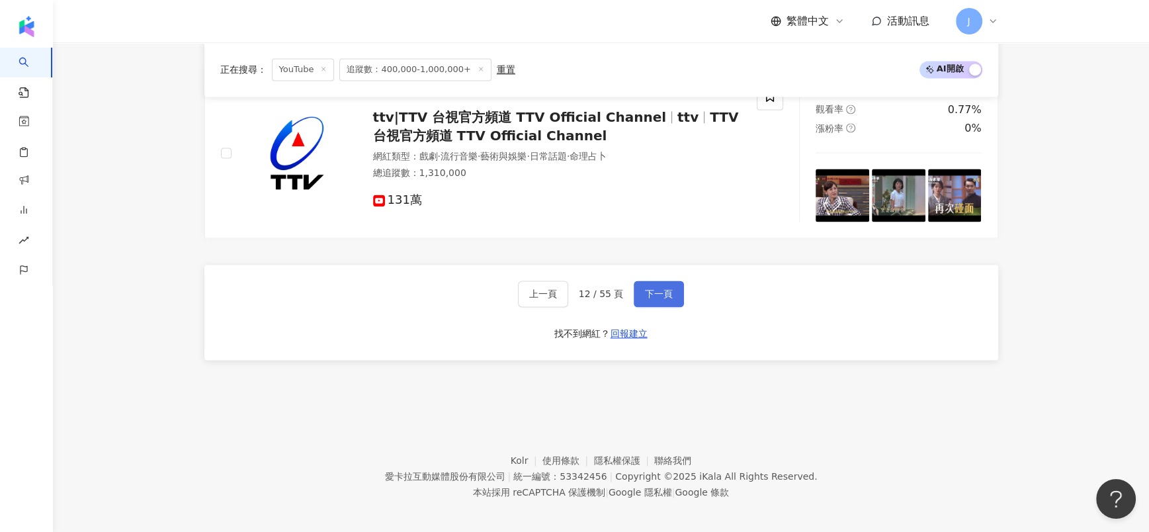
click at [671, 290] on button "下一頁" at bounding box center [658, 293] width 50 height 26
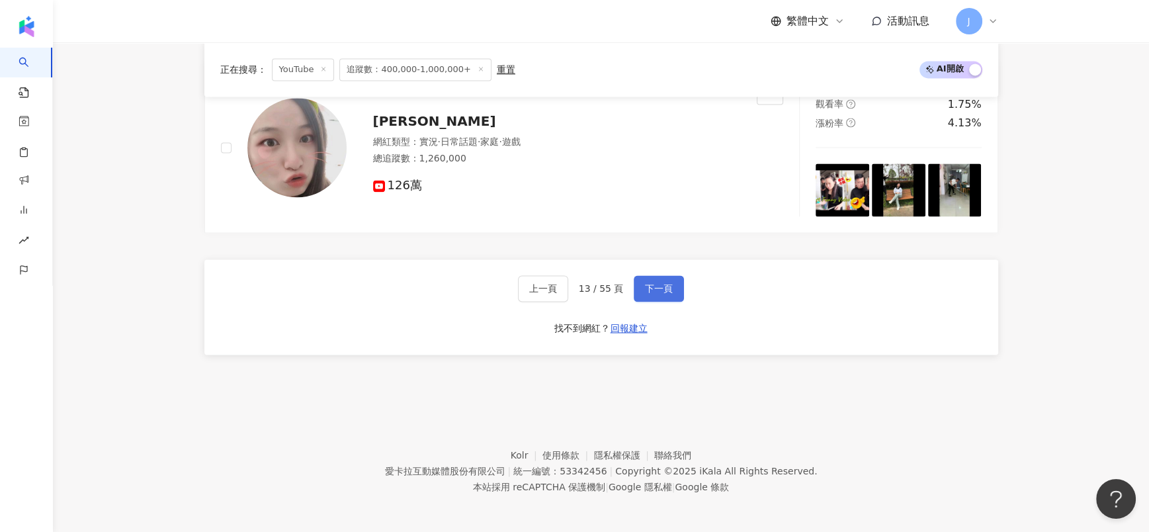
click at [671, 277] on button "下一頁" at bounding box center [658, 288] width 50 height 26
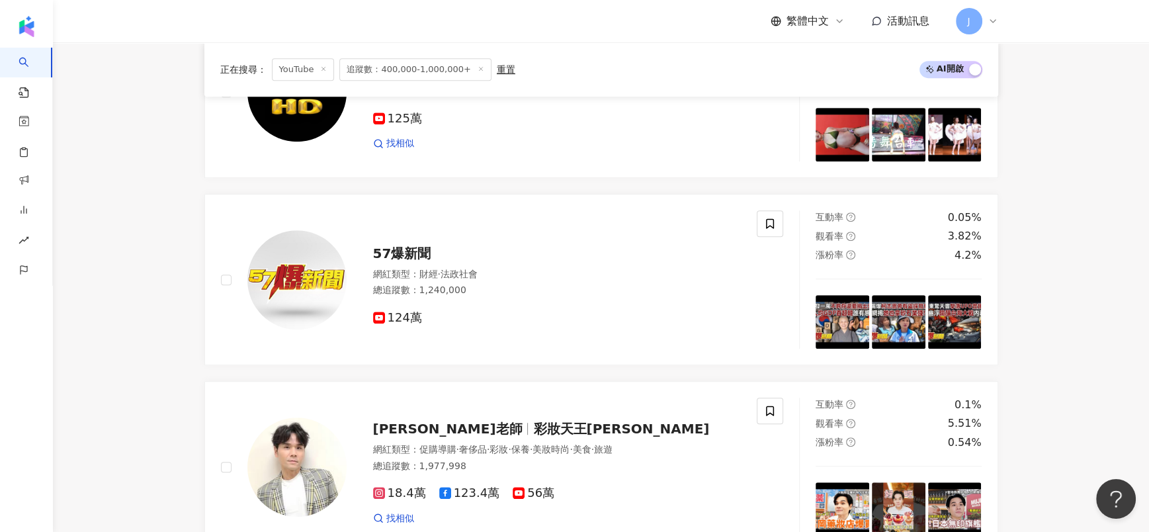
scroll to position [2324, 0]
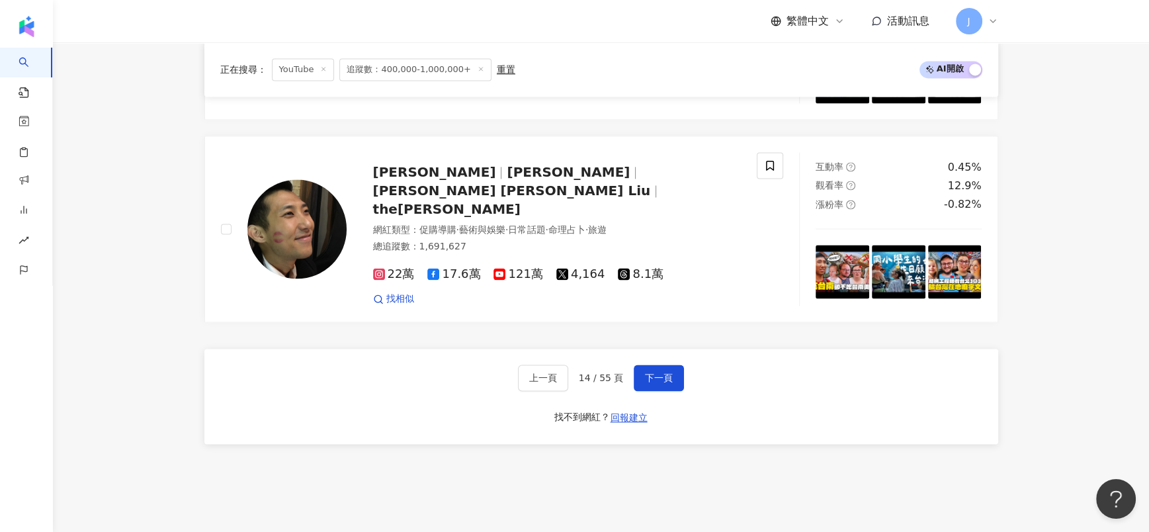
scroll to position [2126, 0]
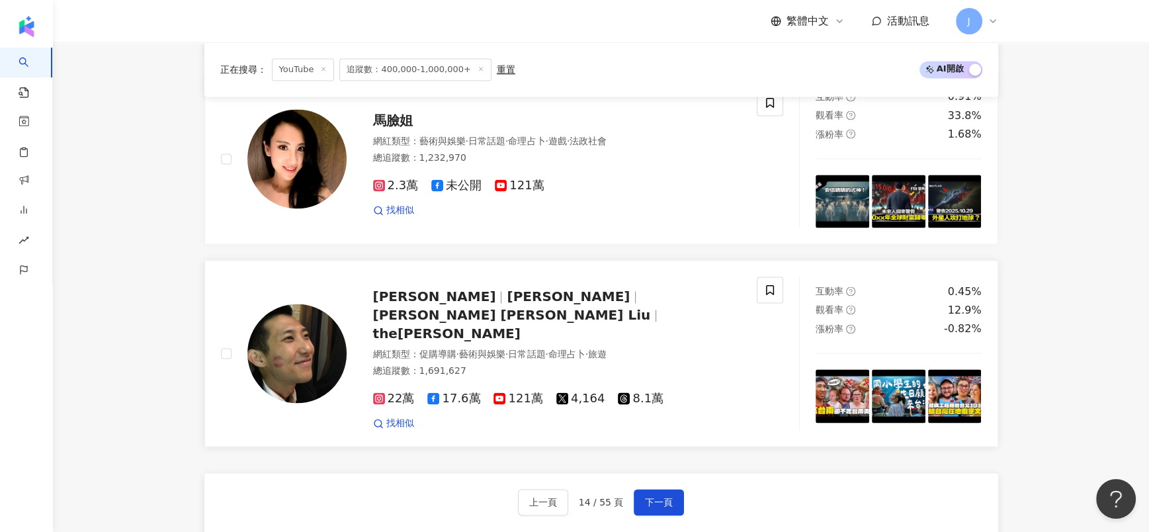
click at [565, 313] on span "劉沛 Pierre Liu" at bounding box center [512, 315] width 278 height 16
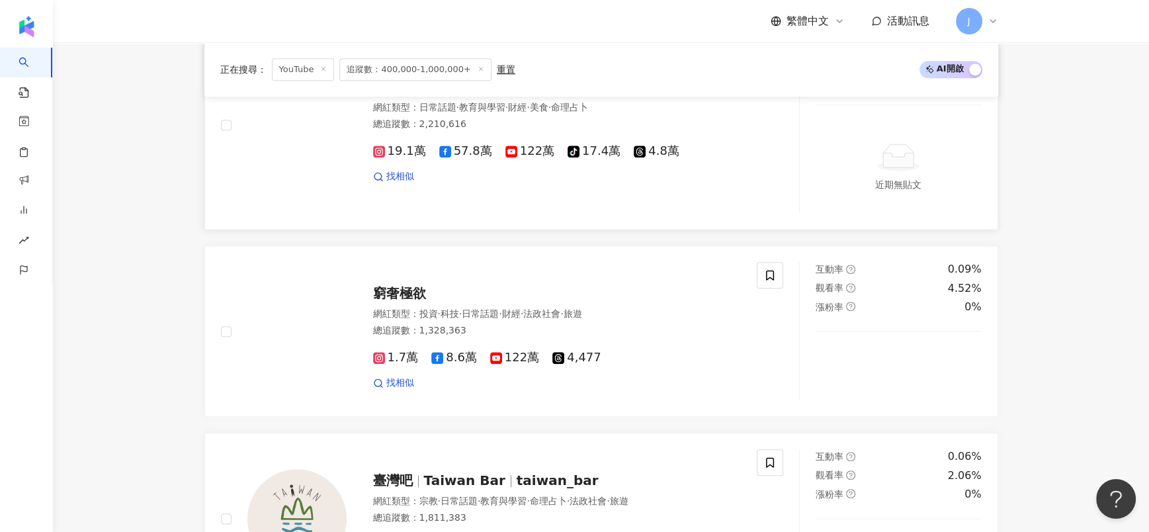
scroll to position [1729, 0]
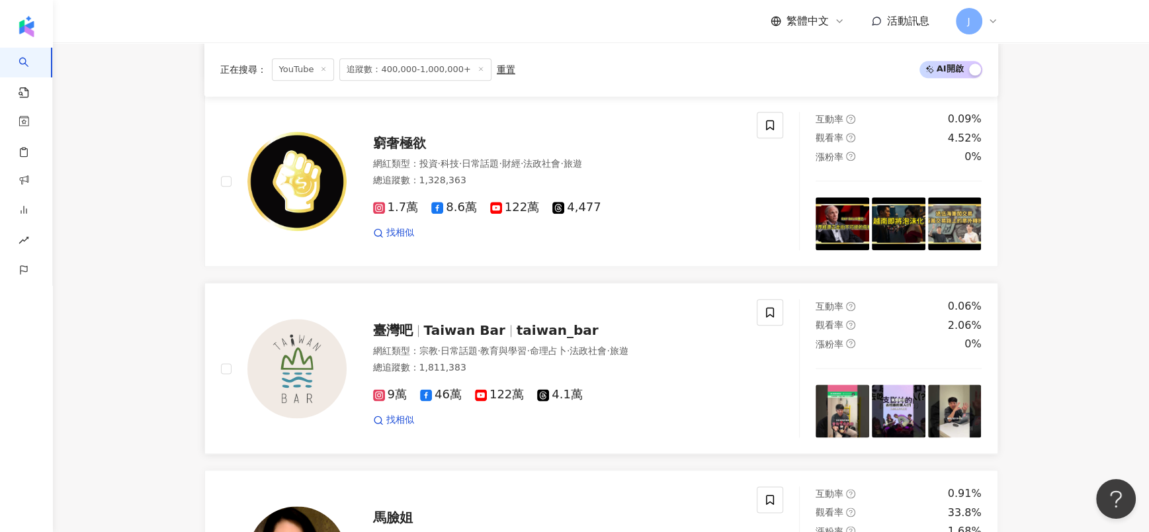
click at [458, 335] on span "Taiwan Bar" at bounding box center [464, 330] width 81 height 16
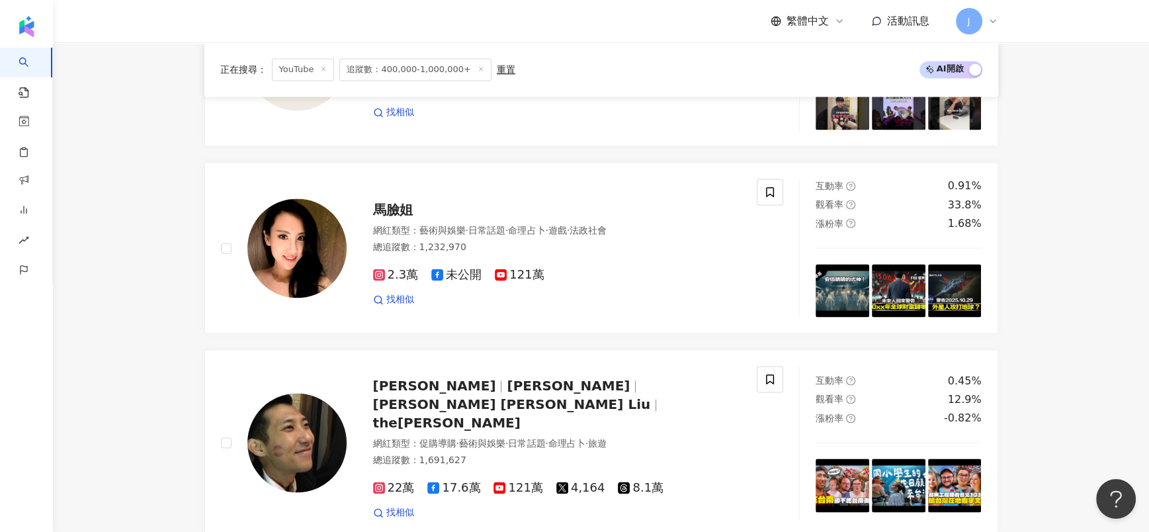
scroll to position [2182, 0]
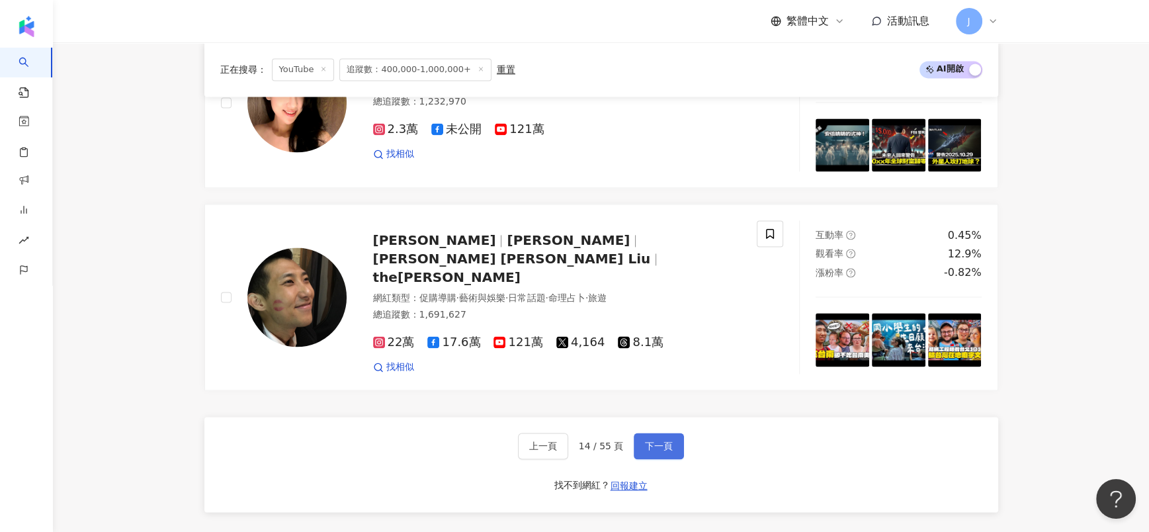
click at [680, 432] on button "下一頁" at bounding box center [658, 445] width 50 height 26
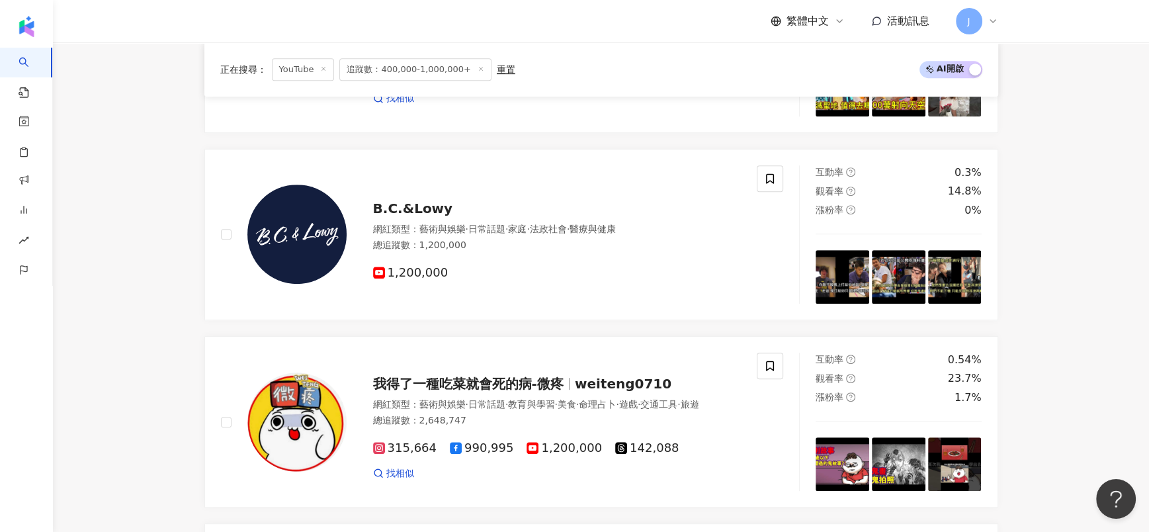
scroll to position [2144, 0]
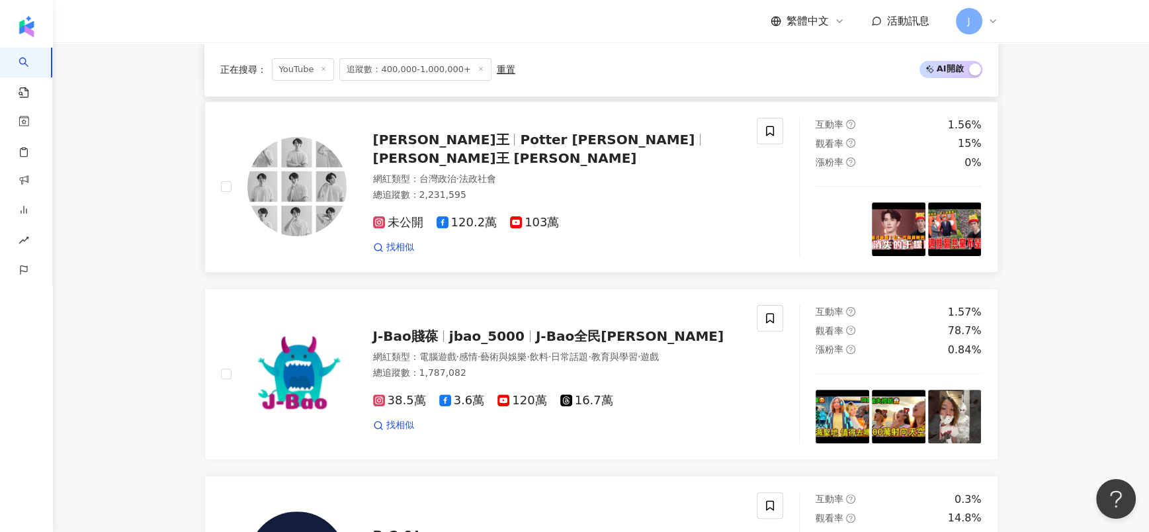
scroll to position [160, 0]
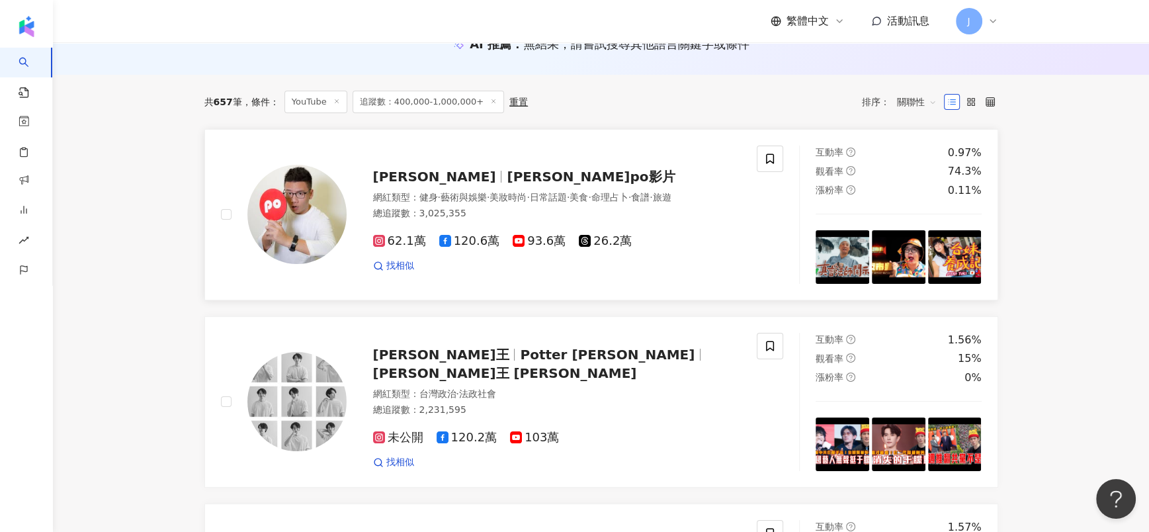
click at [507, 171] on span "阿翰po影片" at bounding box center [591, 177] width 168 height 16
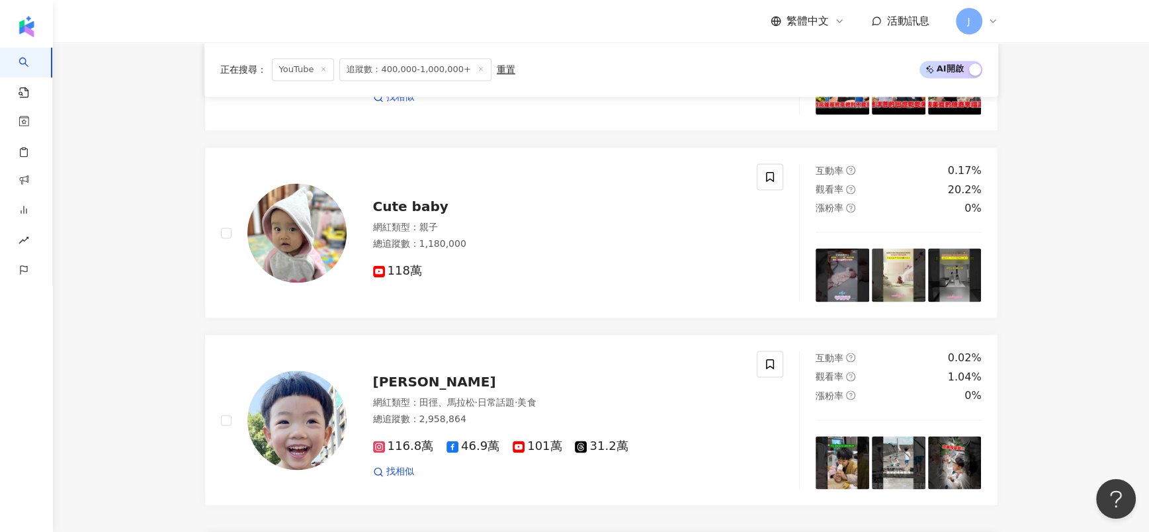
scroll to position [2243, 0]
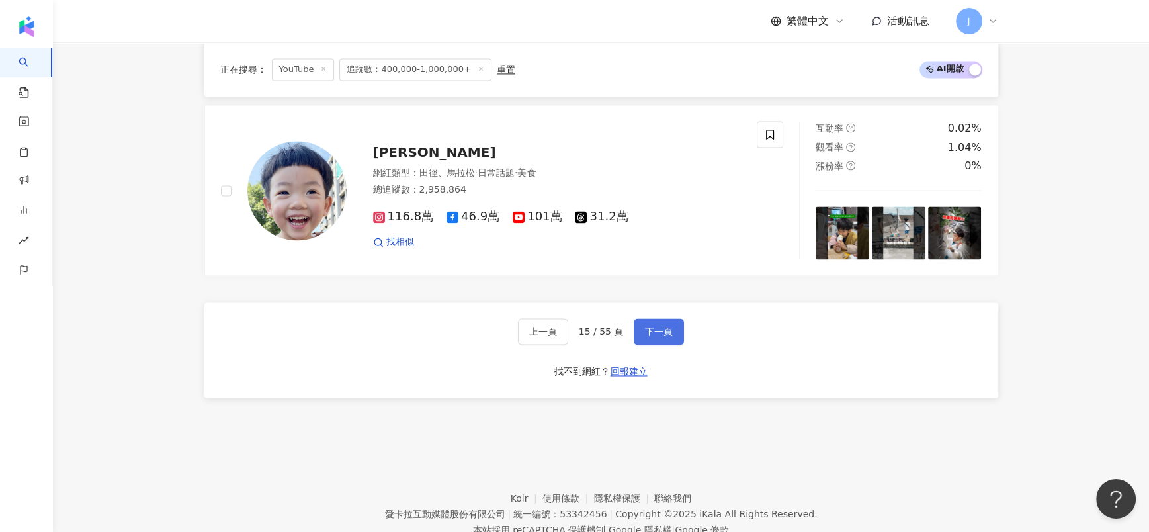
click at [659, 332] on span "下一頁" at bounding box center [659, 331] width 28 height 11
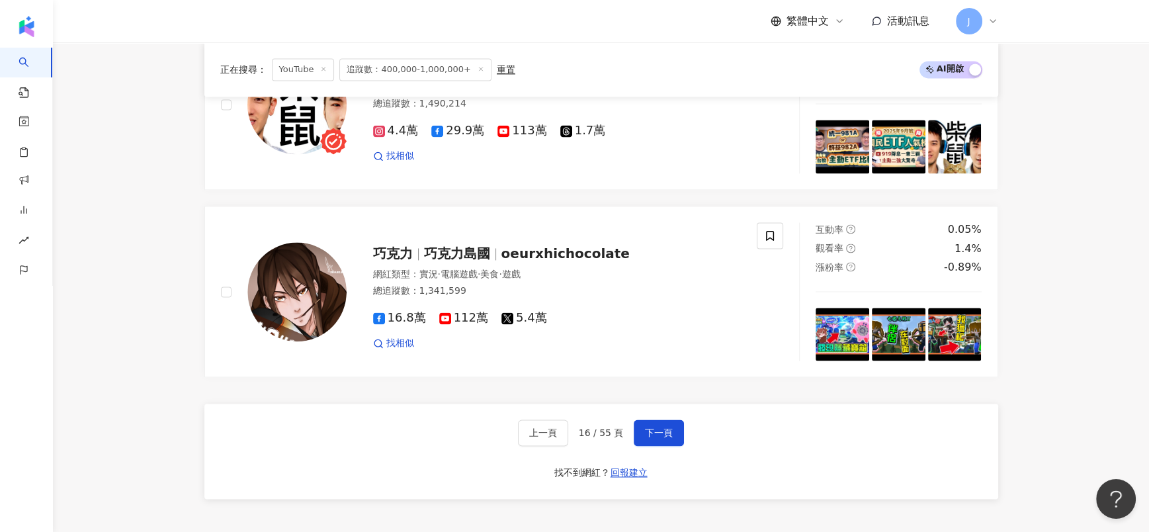
scroll to position [2144, 0]
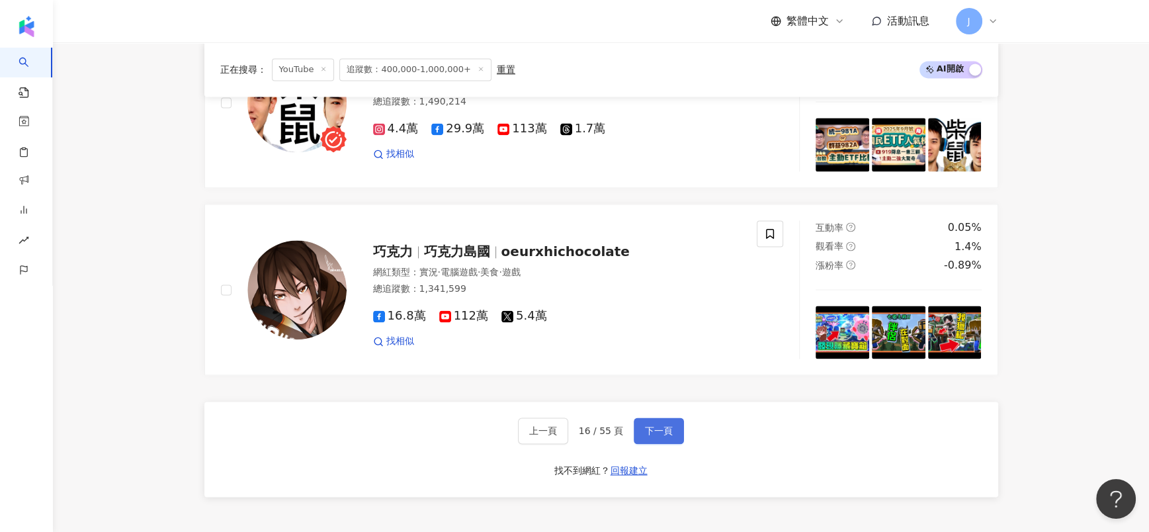
click at [645, 425] on span "下一頁" at bounding box center [659, 430] width 28 height 11
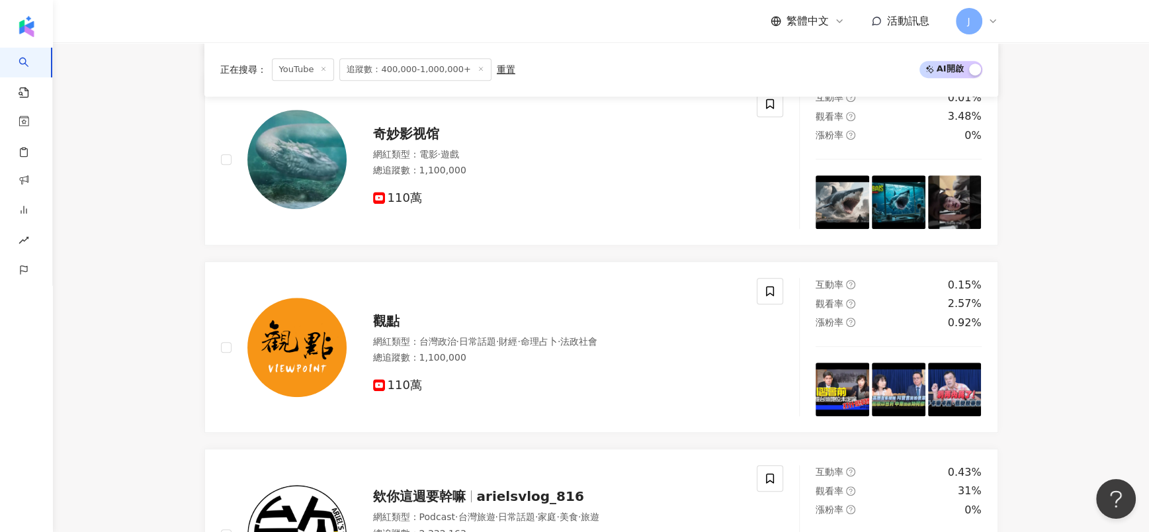
scroll to position [802, 0]
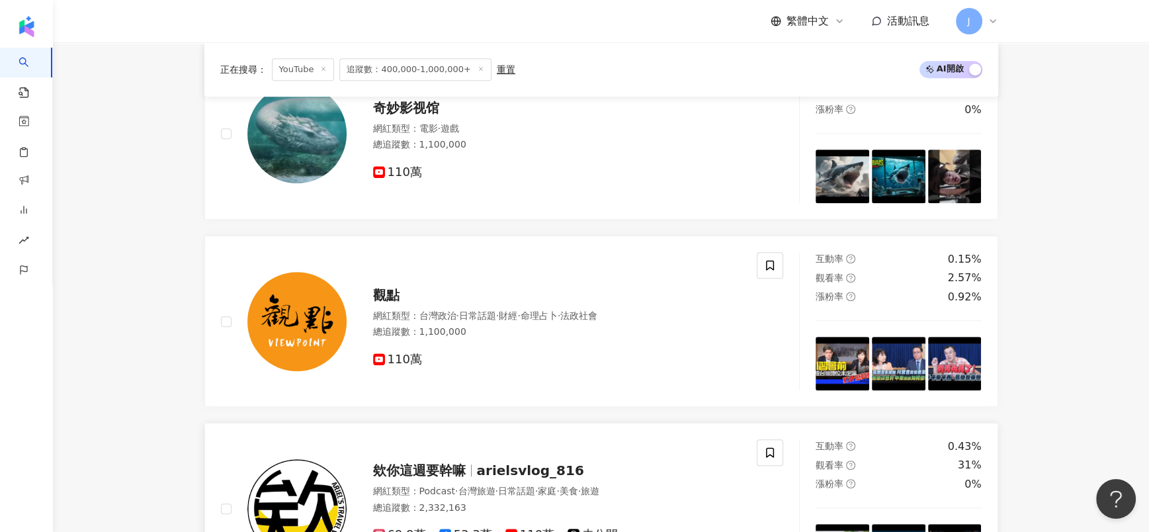
click at [453, 456] on div "欸你這週要幹嘛 arielsvlog_816 網紅類型 ： Podcast · 台灣旅遊 · 日常話題 · 家庭 · 美食 · 旅遊 總追蹤數 ： 2,332…" at bounding box center [543, 508] width 395 height 116
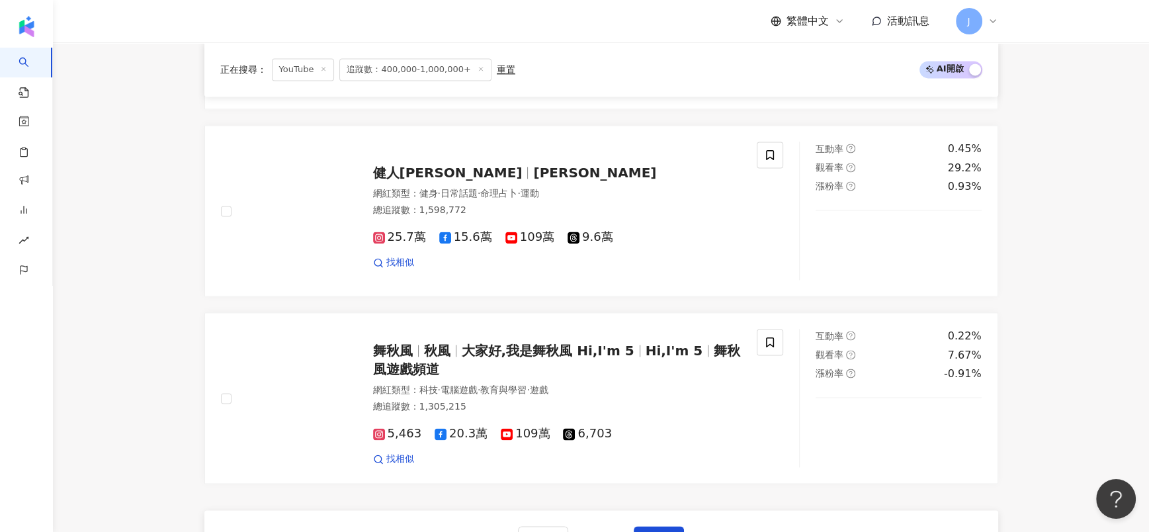
scroll to position [2333, 0]
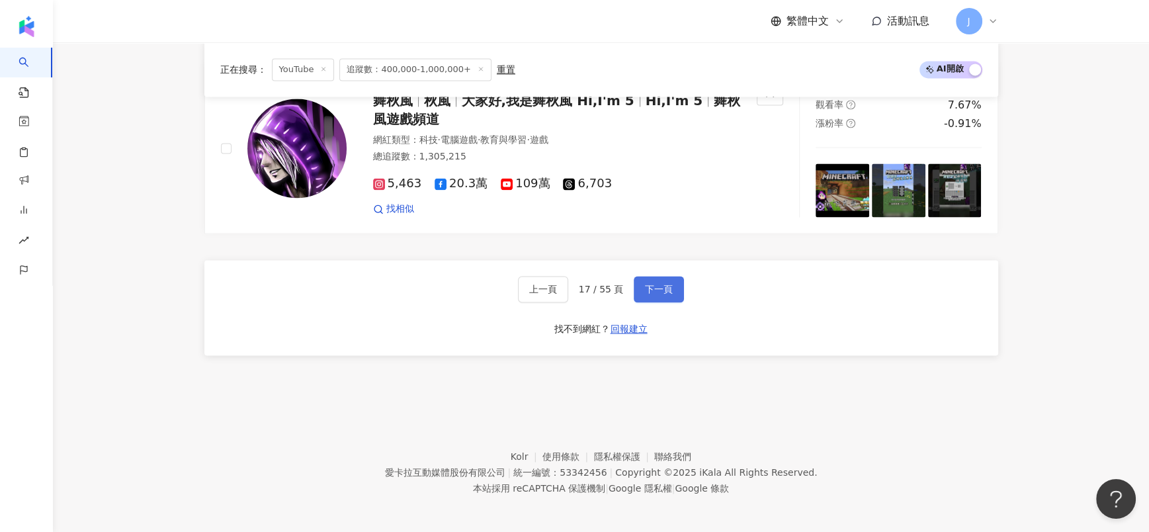
click at [670, 279] on button "下一頁" at bounding box center [658, 289] width 50 height 26
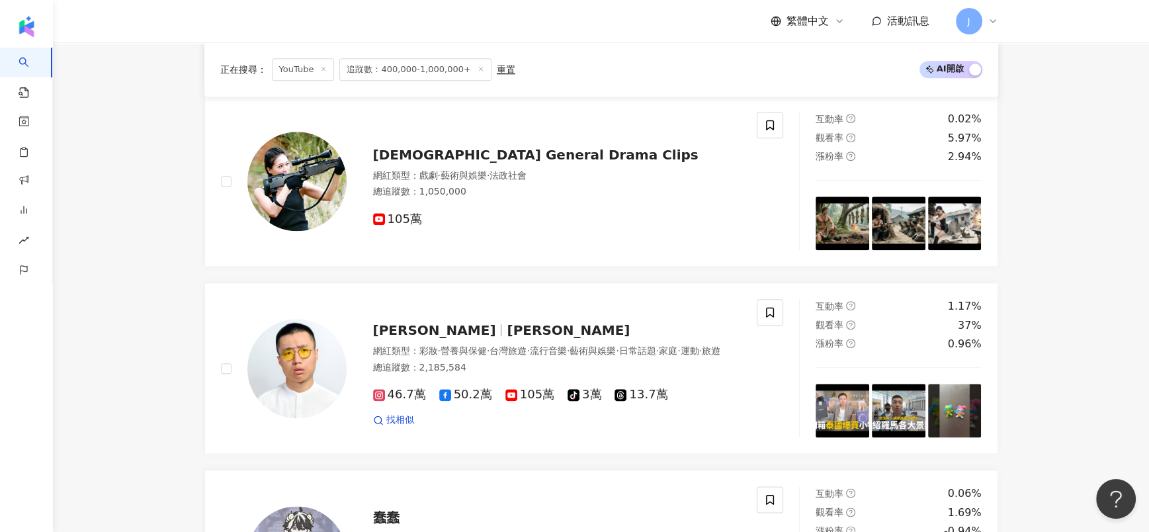
scroll to position [1393, 0]
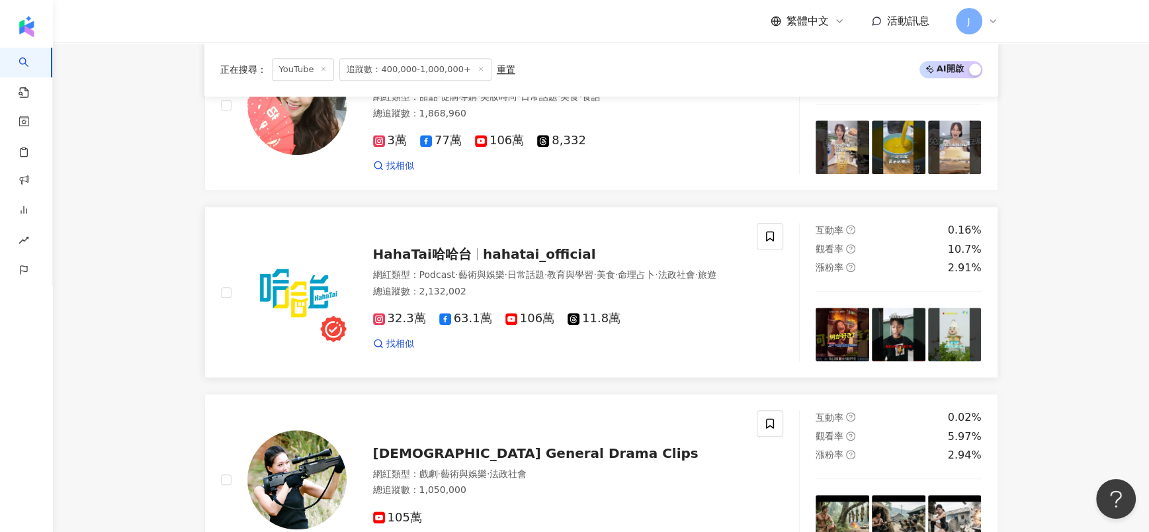
click at [507, 269] on span "·" at bounding box center [505, 274] width 3 height 11
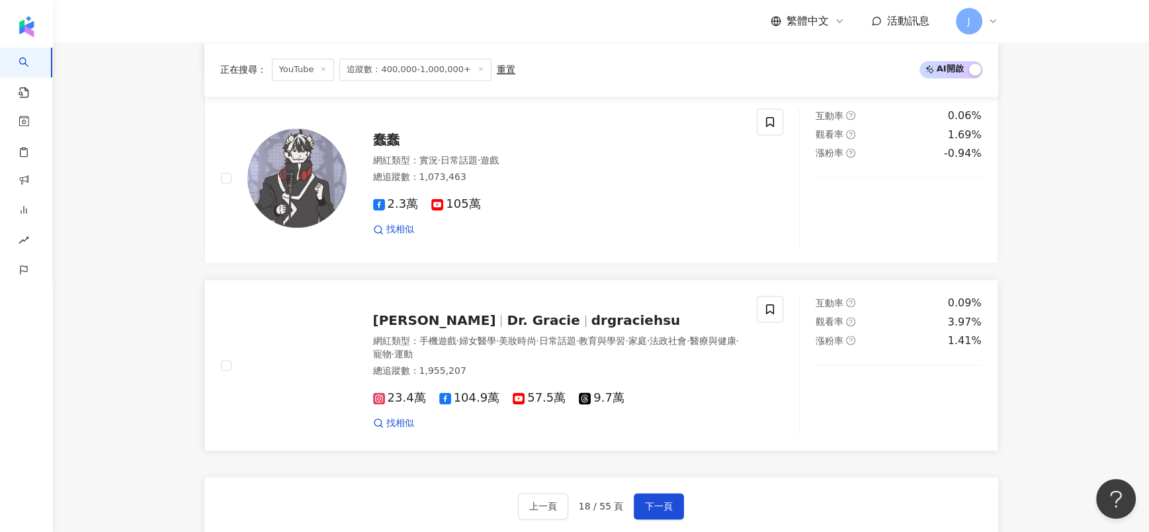
scroll to position [2088, 0]
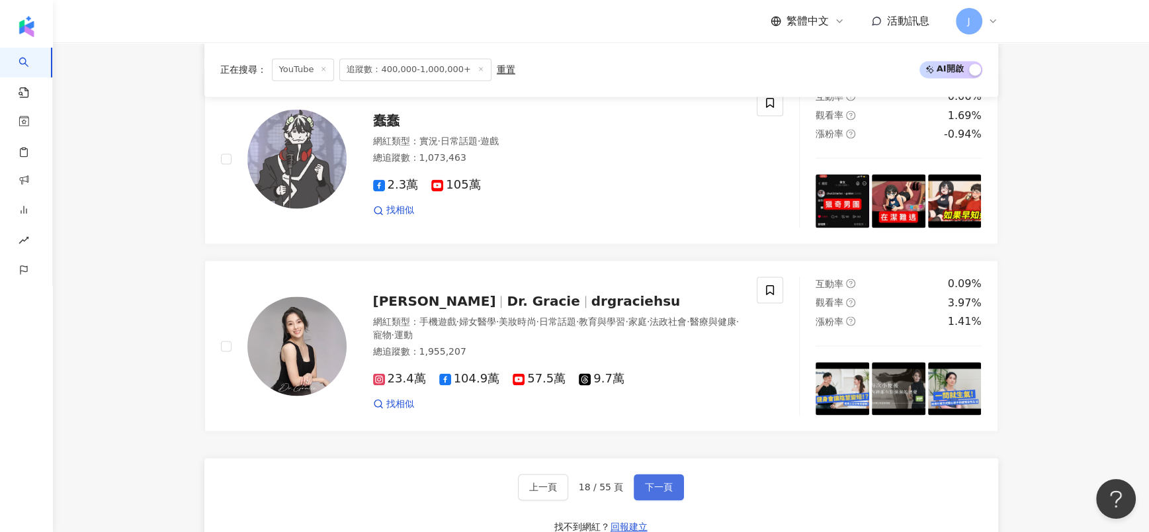
click at [633, 481] on button "下一頁" at bounding box center [658, 486] width 50 height 26
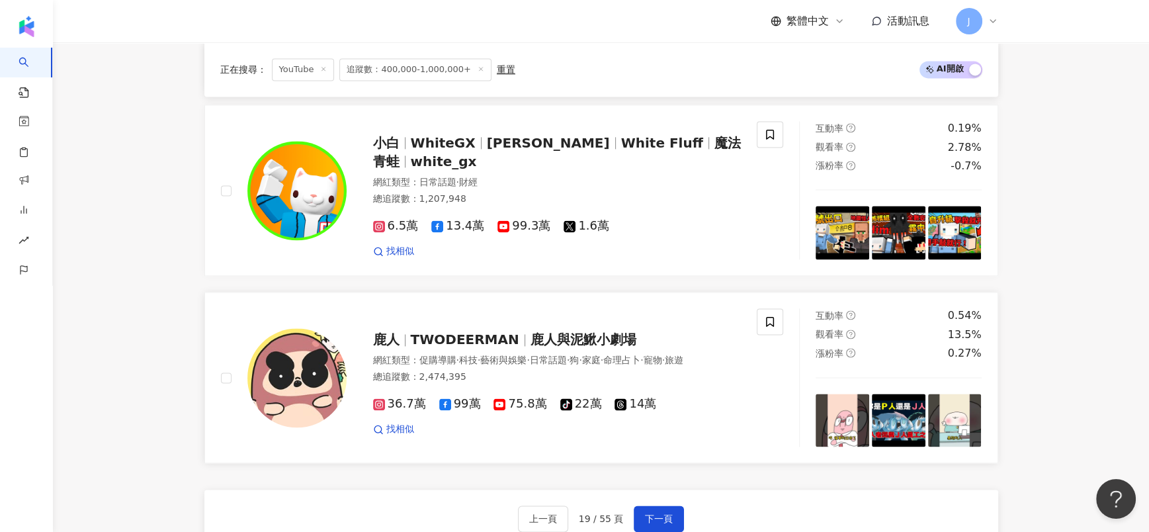
scroll to position [2096, 0]
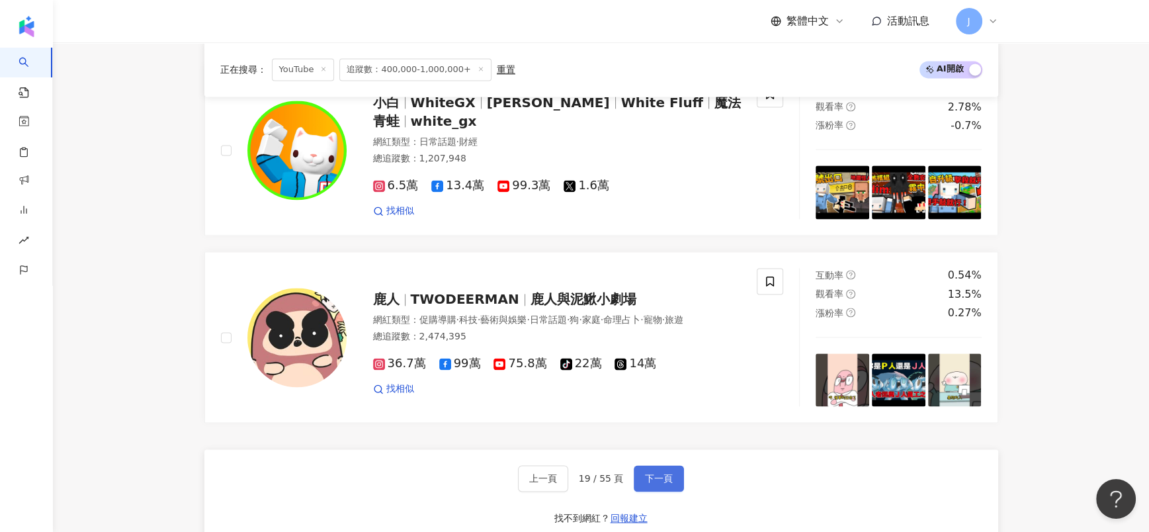
click at [657, 483] on span "下一頁" at bounding box center [659, 478] width 28 height 11
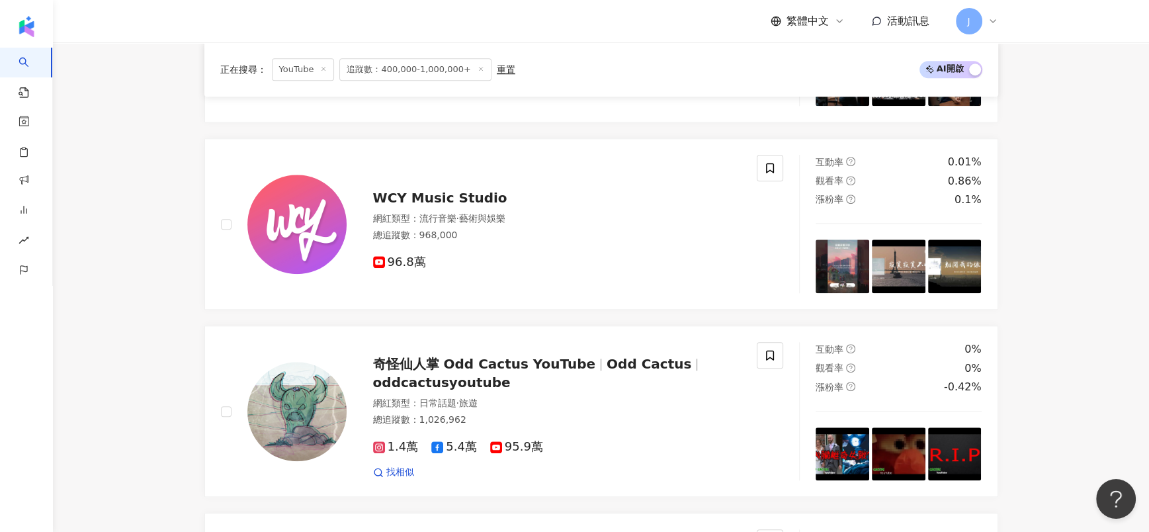
scroll to position [1095, 0]
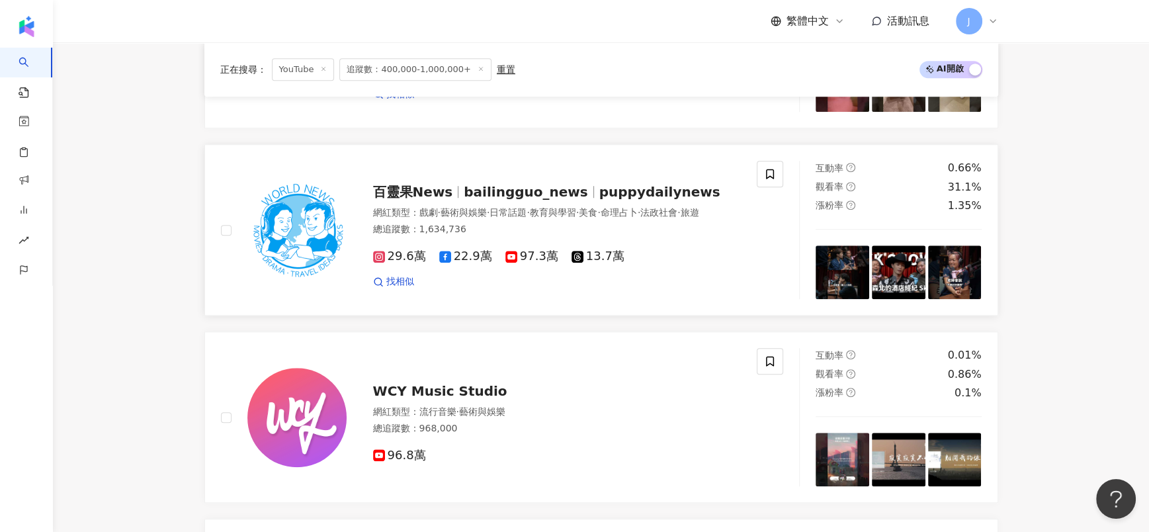
click at [452, 184] on span "百靈果News" at bounding box center [418, 192] width 91 height 16
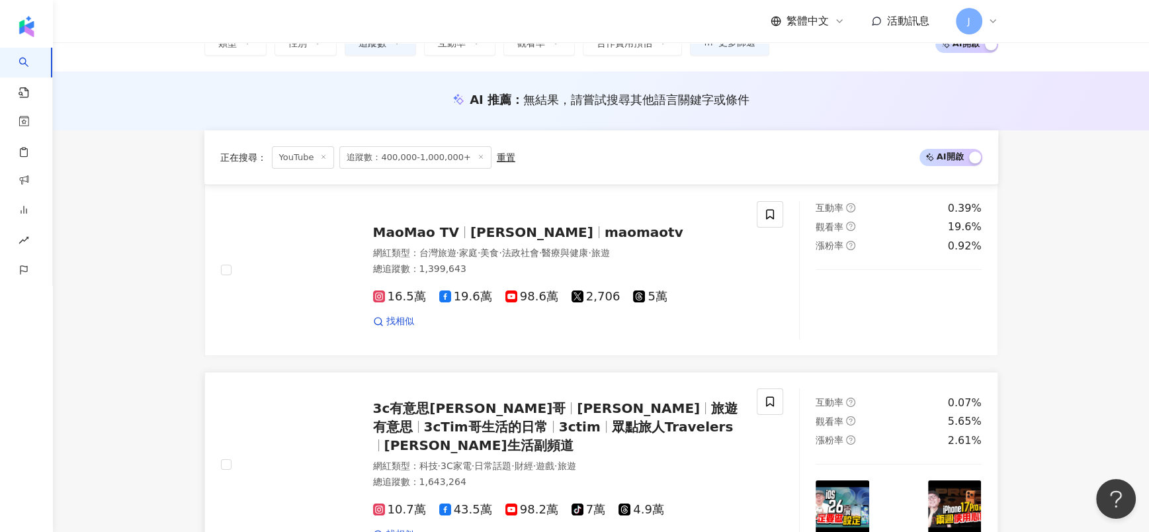
scroll to position [0, 0]
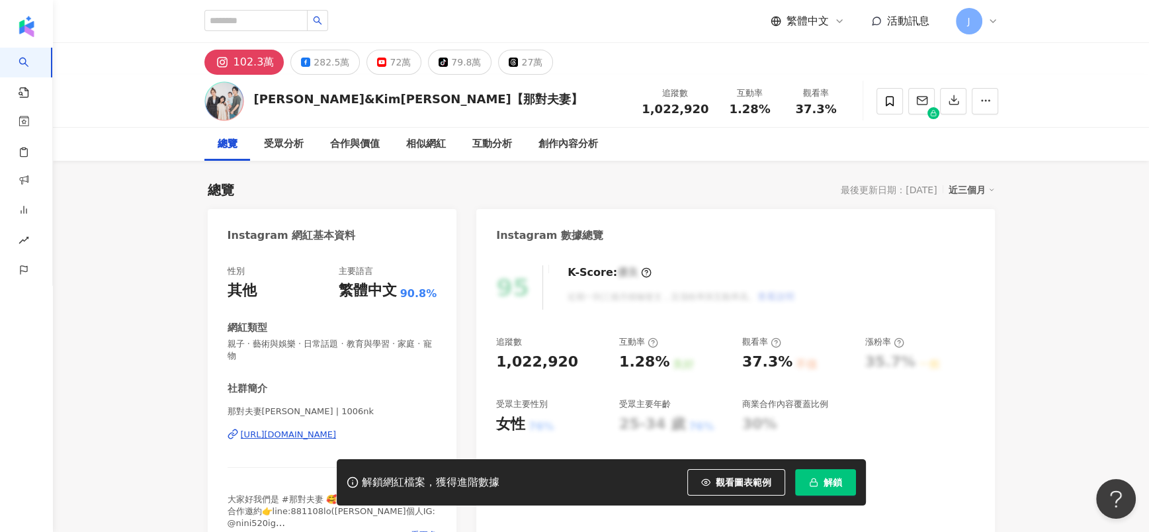
click at [317, 354] on div "https://www.instagram.com/1006nk/" at bounding box center [289, 434] width 96 height 12
click at [389, 56] on div "72萬" at bounding box center [399, 62] width 21 height 19
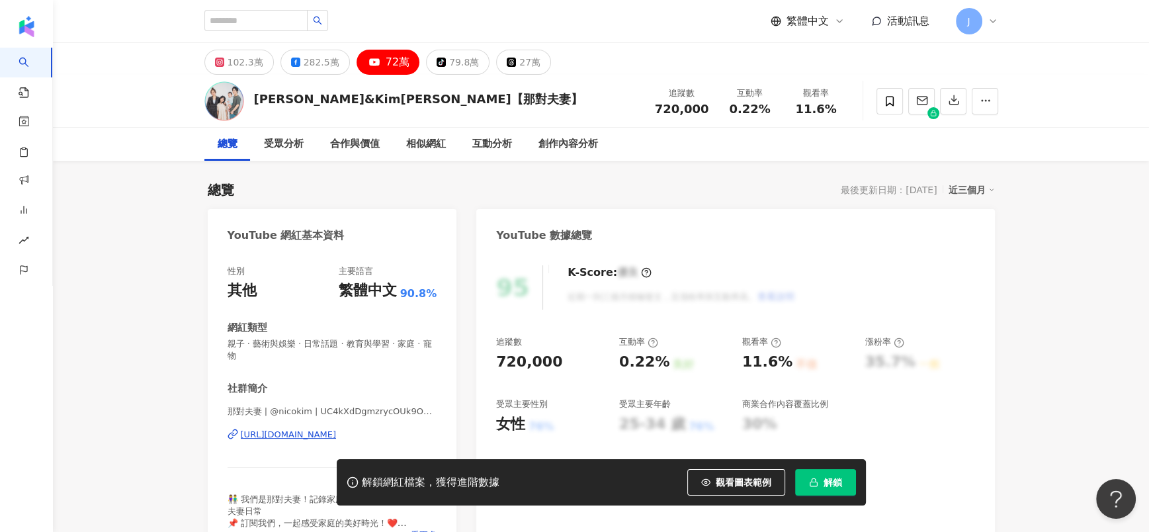
click at [337, 354] on div "https://www.youtube.com/channel/UC4kXdDgmzrycOUk9ONnE03w" at bounding box center [289, 434] width 96 height 12
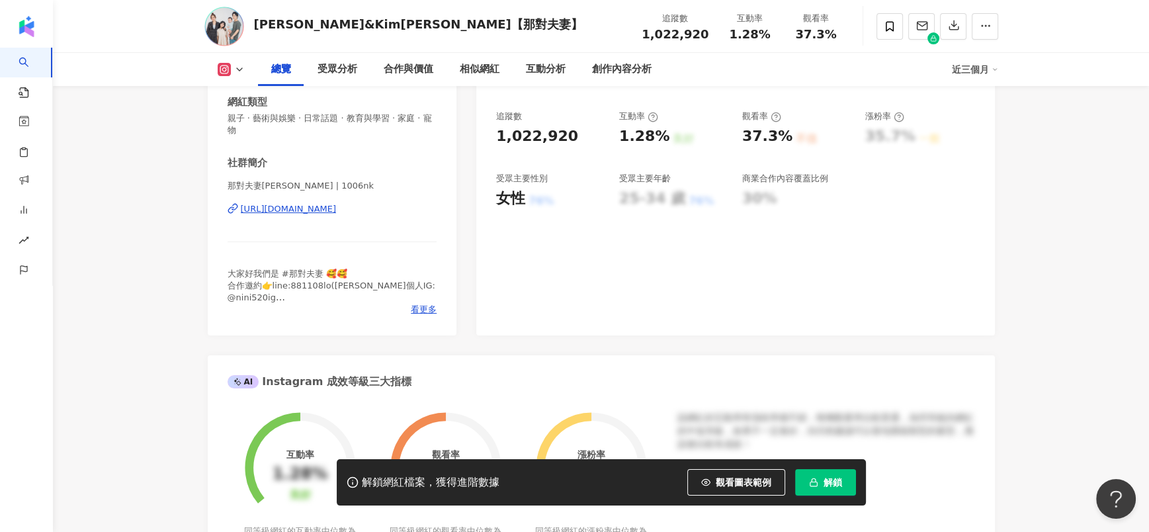
scroll to position [280, 0]
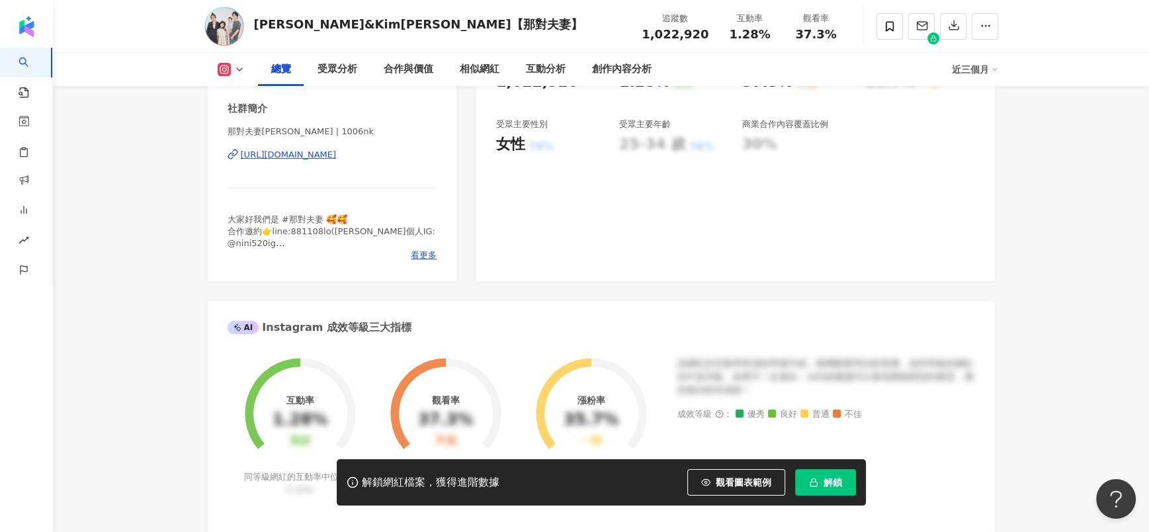
click at [795, 490] on button "解鎖" at bounding box center [825, 482] width 61 height 26
click at [815, 480] on icon "loading" at bounding box center [813, 481] width 13 height 13
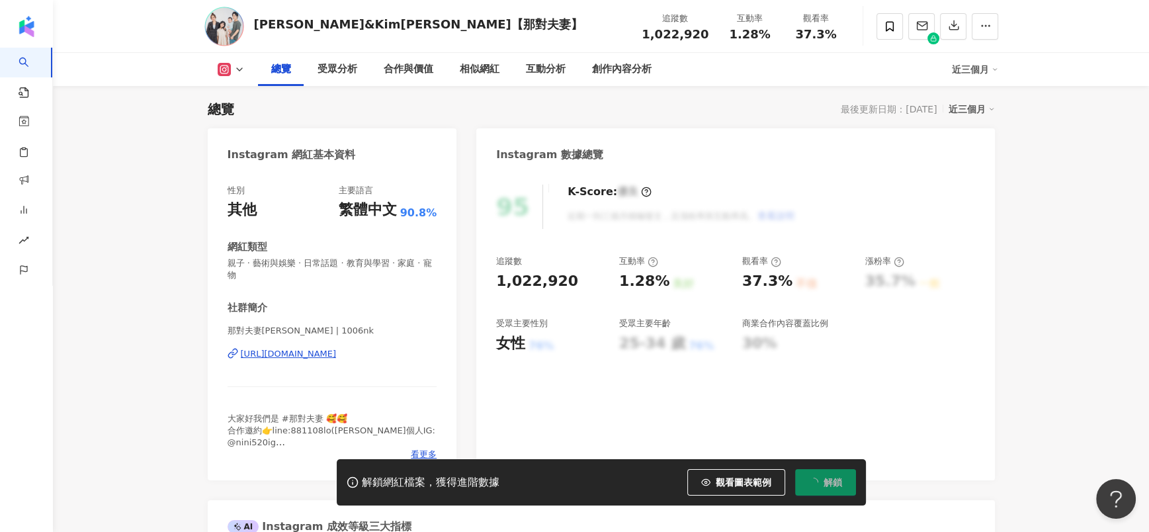
scroll to position [0, 0]
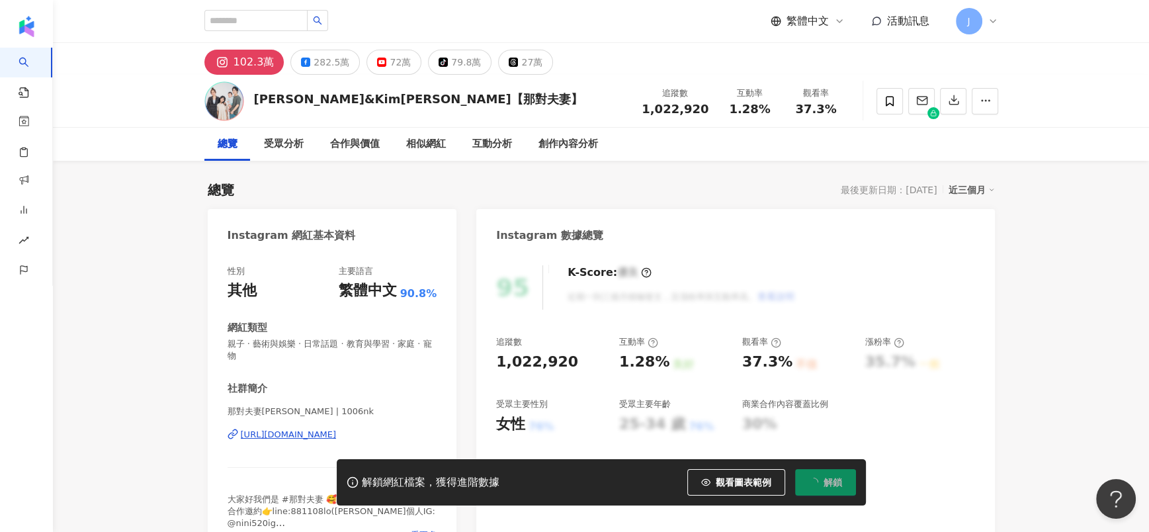
click at [375, 78] on div "Nico品筠&Kim京燁【那對夫妻】 追蹤數 1,022,920 互動率 1.28% 觀看率 37.3%" at bounding box center [601, 101] width 846 height 52
click at [378, 72] on button "72萬" at bounding box center [393, 62] width 55 height 25
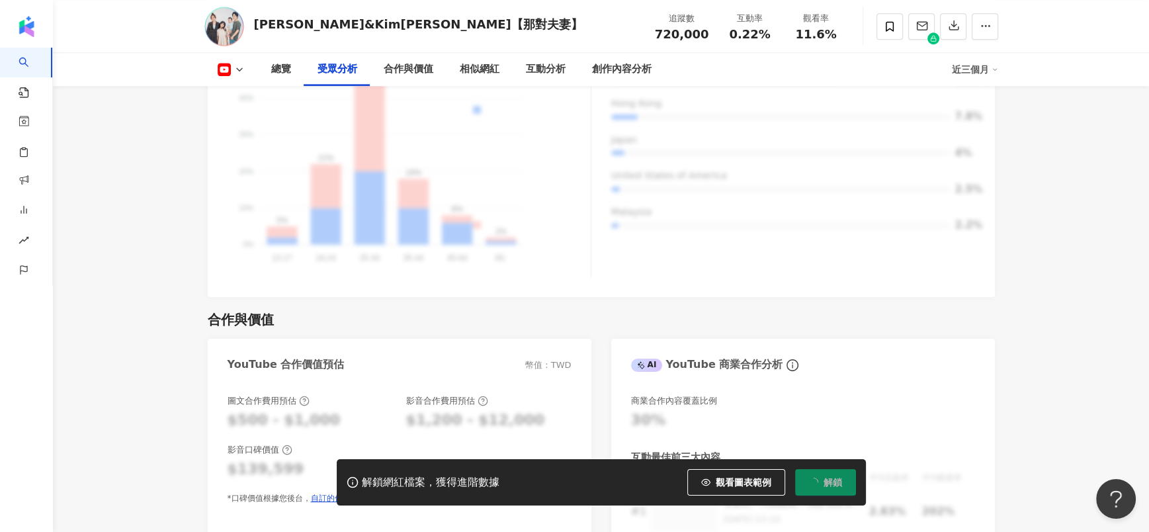
scroll to position [1389, 0]
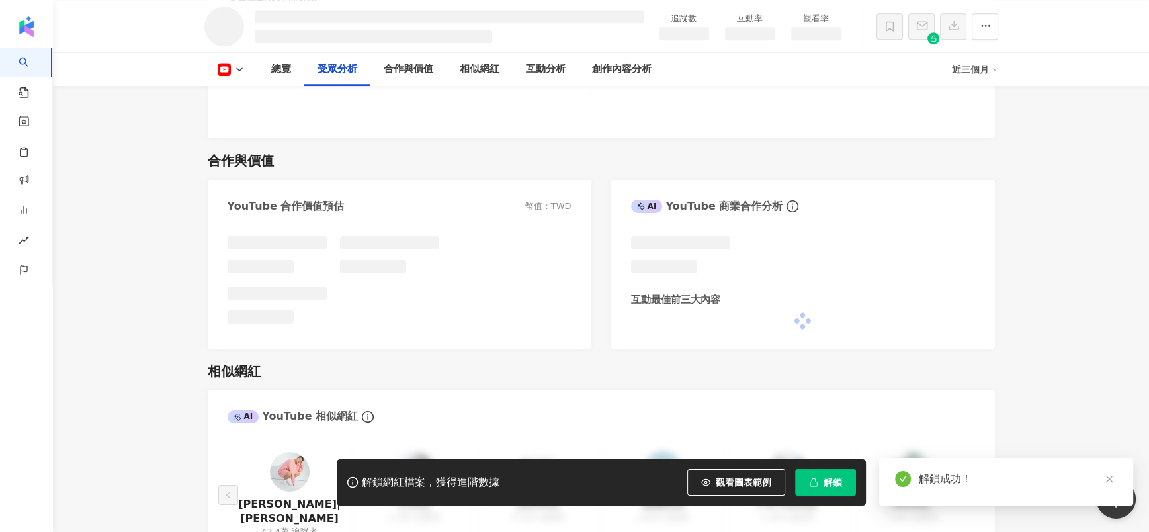
click at [167, 275] on main "追蹤數 互動率 觀看率 總覽 受眾分析 合作與價值 相似網紅 互動分析 創作內容分析 近三個月 總覽 最後更新日期：2025/10/1 近三個月 YouTub…" at bounding box center [601, 535] width 1096 height 3488
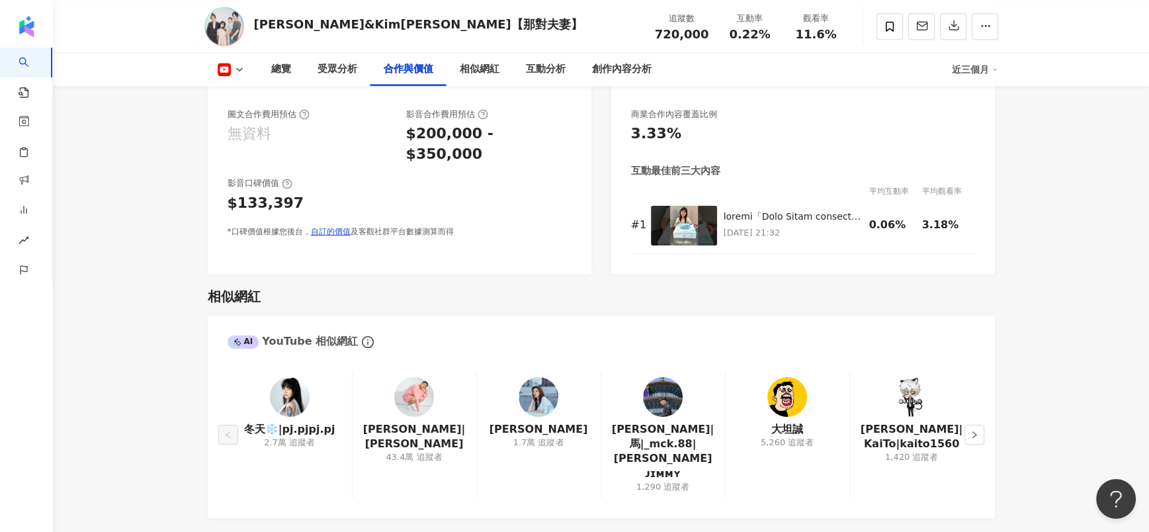
scroll to position [1686, 0]
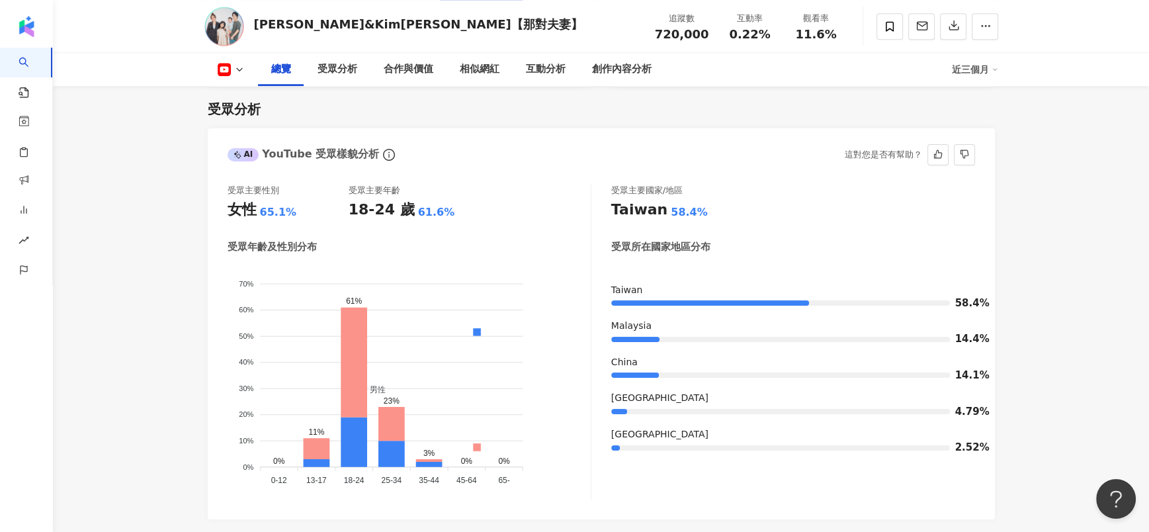
scroll to position [1190, 0]
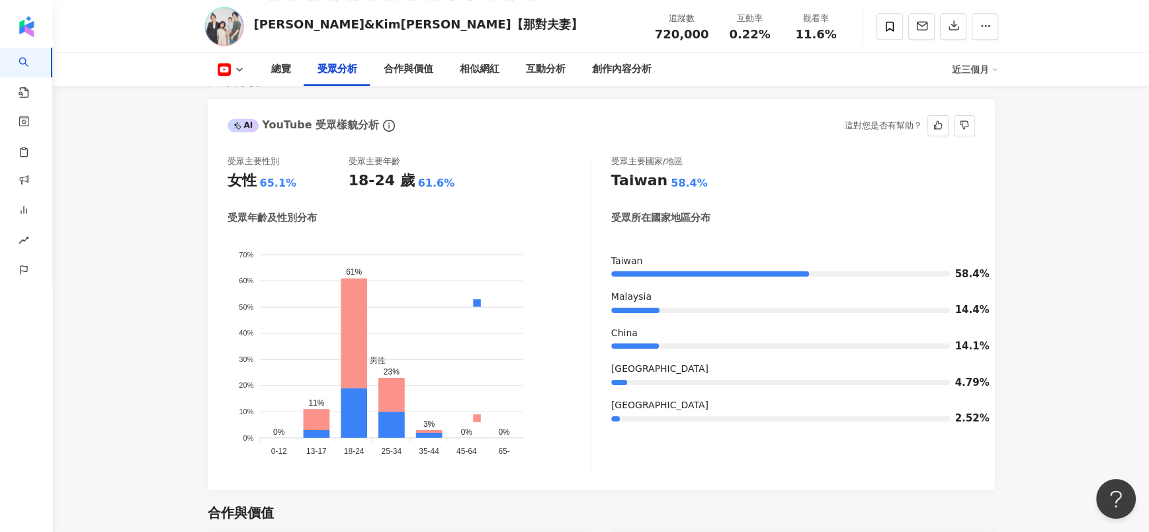
drag, startPoint x: 368, startPoint y: 432, endPoint x: 343, endPoint y: 430, distance: 25.2
click at [343, 430] on icon "男性 女性 70% 70% 60% 60% 50% 50% 40% 40% 30% 30% 20% 20% 10% 10% 0% 0% 0% 11% 61% …" at bounding box center [408, 347] width 363 height 225
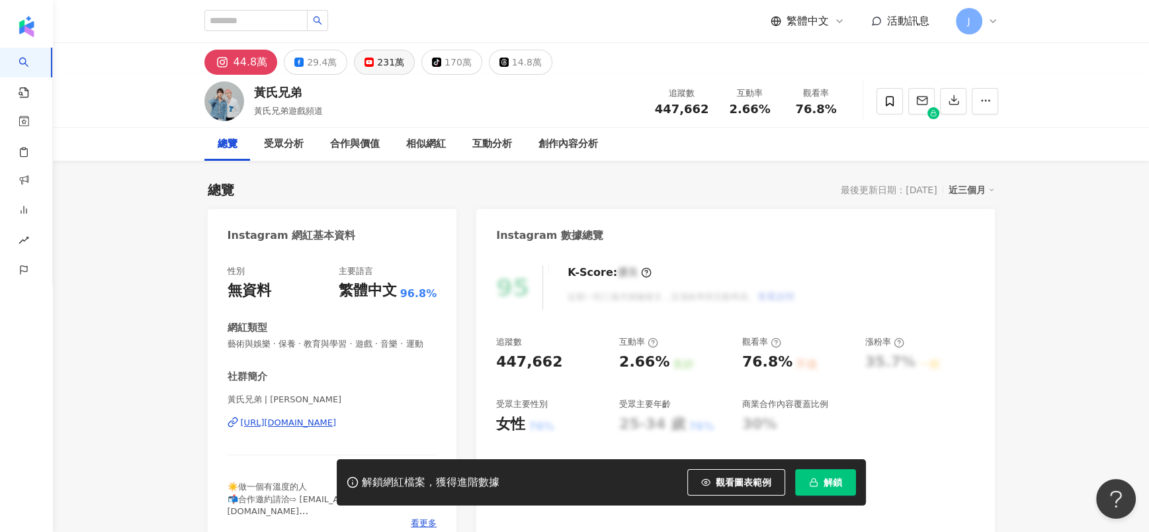
click at [378, 60] on div "231萬" at bounding box center [390, 62] width 27 height 19
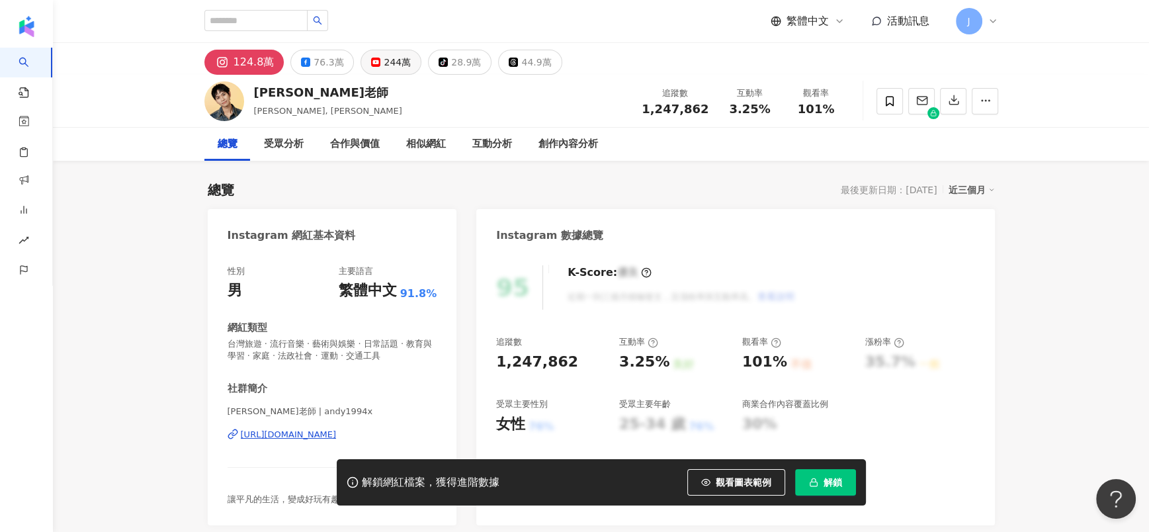
click at [395, 52] on button "244萬" at bounding box center [390, 62] width 61 height 25
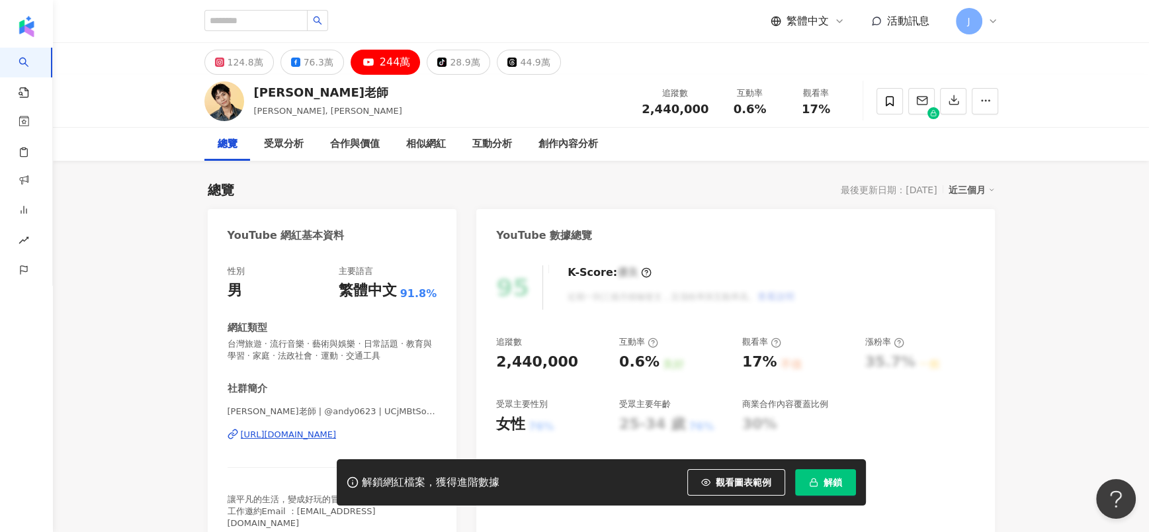
click at [392, 63] on div "244萬" at bounding box center [395, 62] width 31 height 19
click at [334, 436] on div "https://www.youtube.com/channel/UCjMBtSoVSmqE2jTqwKh3ttg" at bounding box center [289, 434] width 96 height 12
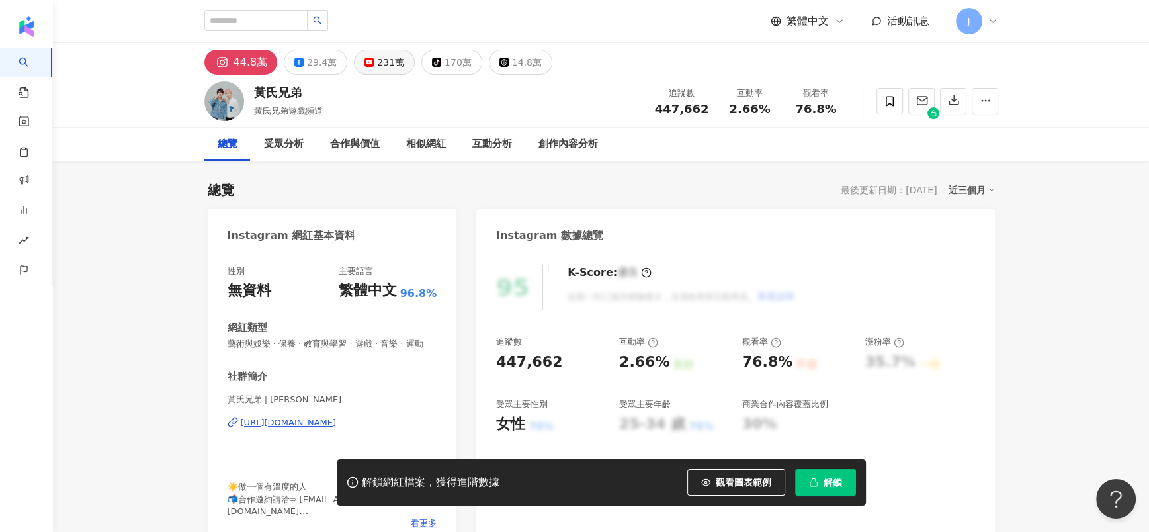
click at [377, 68] on div "231萬" at bounding box center [390, 62] width 27 height 19
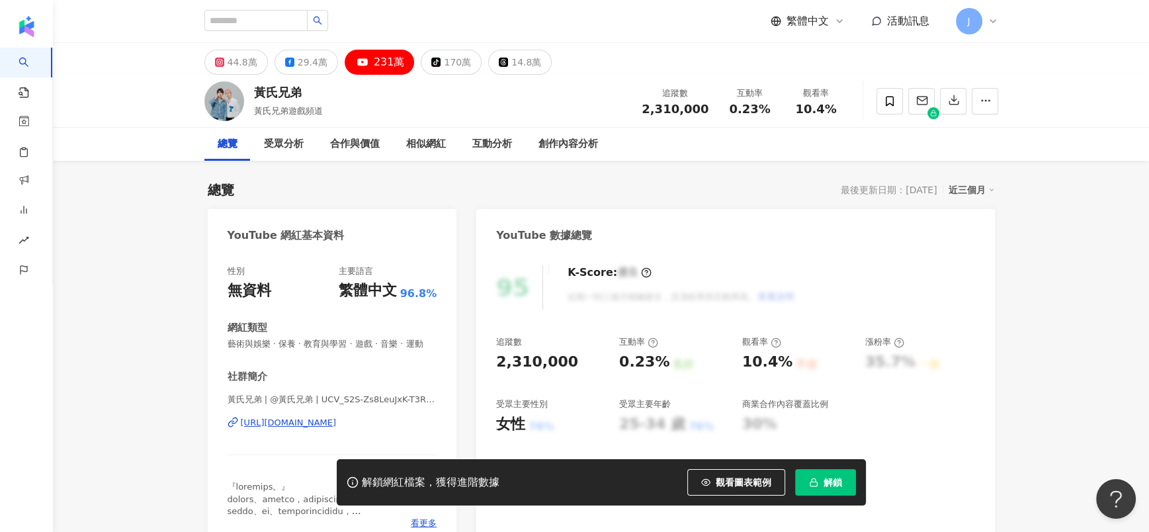
click at [765, 354] on button "解鎖" at bounding box center [825, 482] width 61 height 26
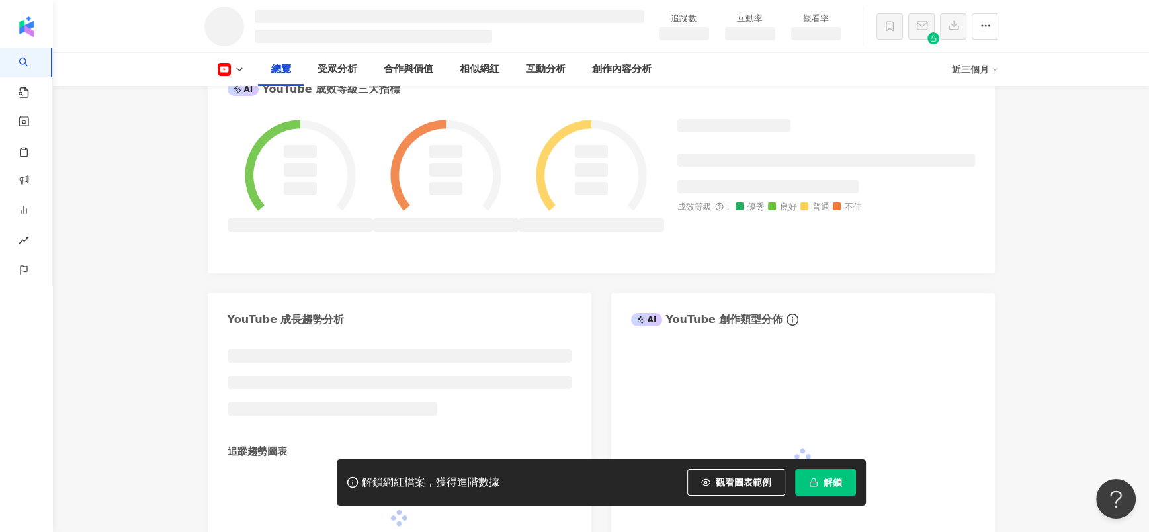
scroll to position [532, 0]
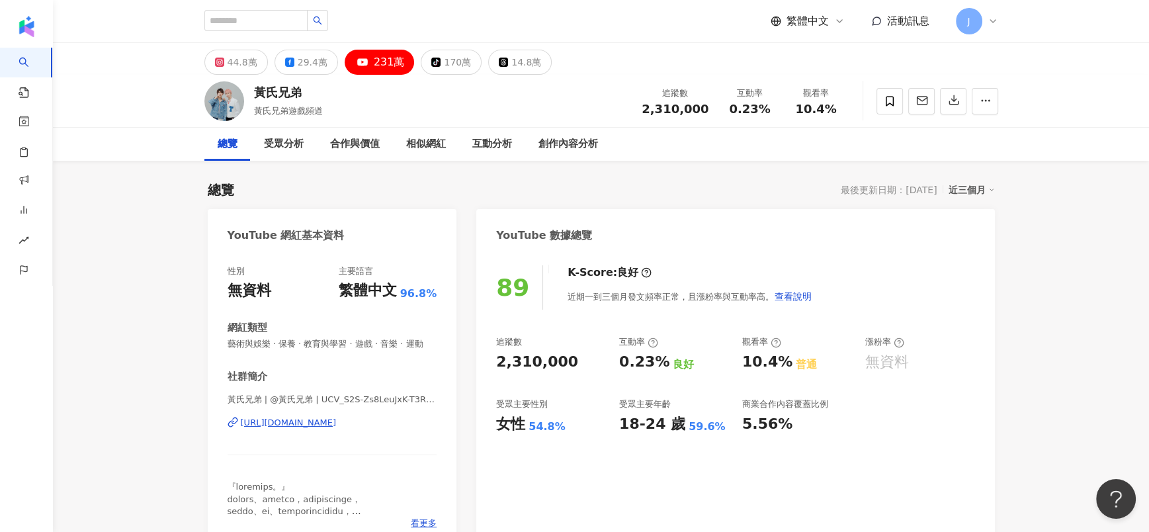
click at [322, 354] on div "https://www.youtube.com/channel/UCV_S2S-Zs8LeuJxK-T3RQQg" at bounding box center [289, 423] width 96 height 12
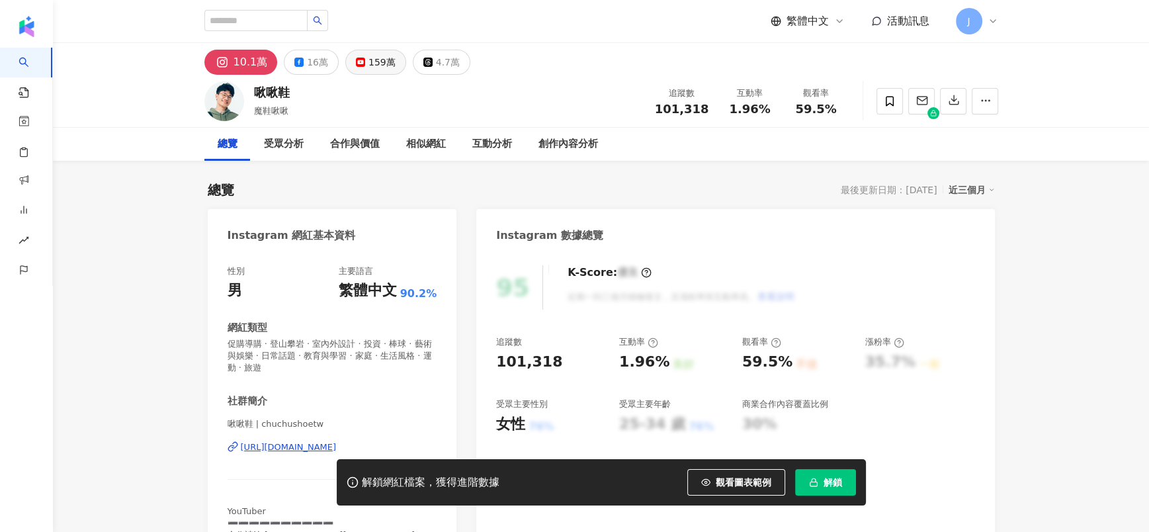
click at [360, 65] on icon at bounding box center [360, 62] width 9 height 9
click at [313, 446] on div "https://www.instagram.com/chuchushoetw/" at bounding box center [289, 447] width 96 height 12
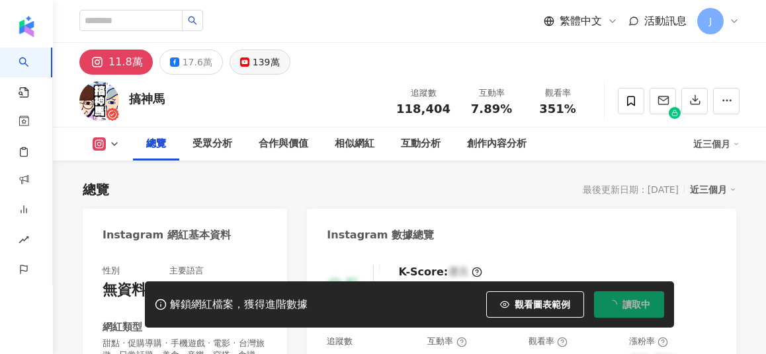
click at [212, 63] on div "17.6萬" at bounding box center [198, 62] width 30 height 19
click at [280, 56] on div "139萬" at bounding box center [266, 62] width 27 height 19
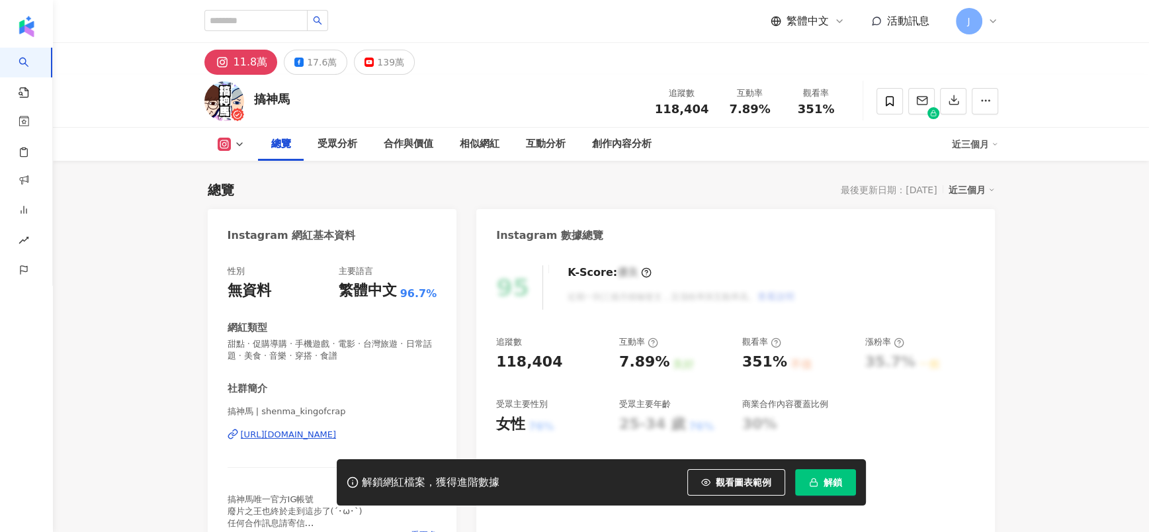
click at [305, 354] on div "https://www.instagram.com/shenma_kingofcrap/" at bounding box center [289, 434] width 96 height 12
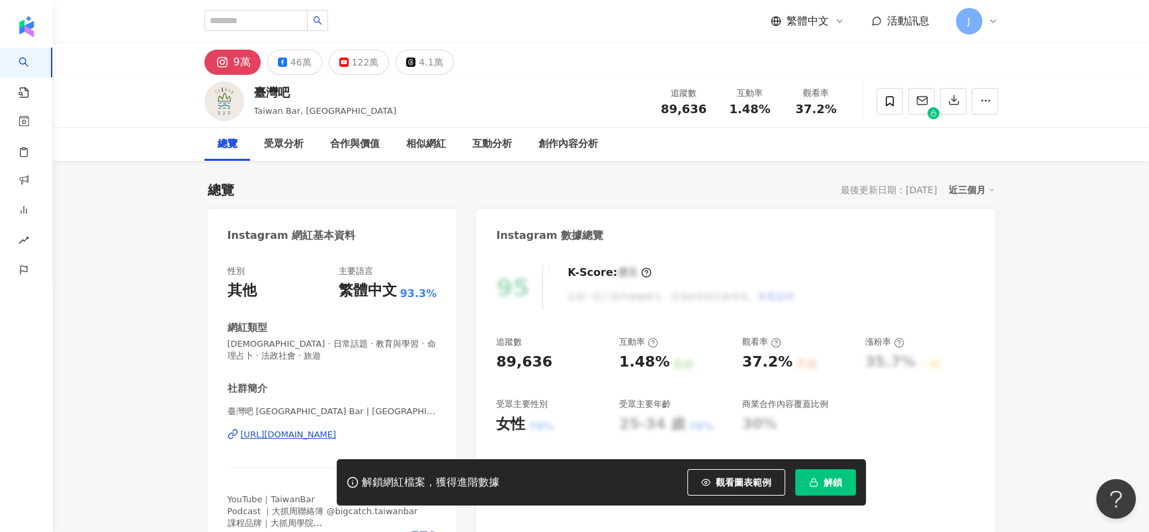
click at [335, 60] on button "122萬" at bounding box center [359, 62] width 61 height 25
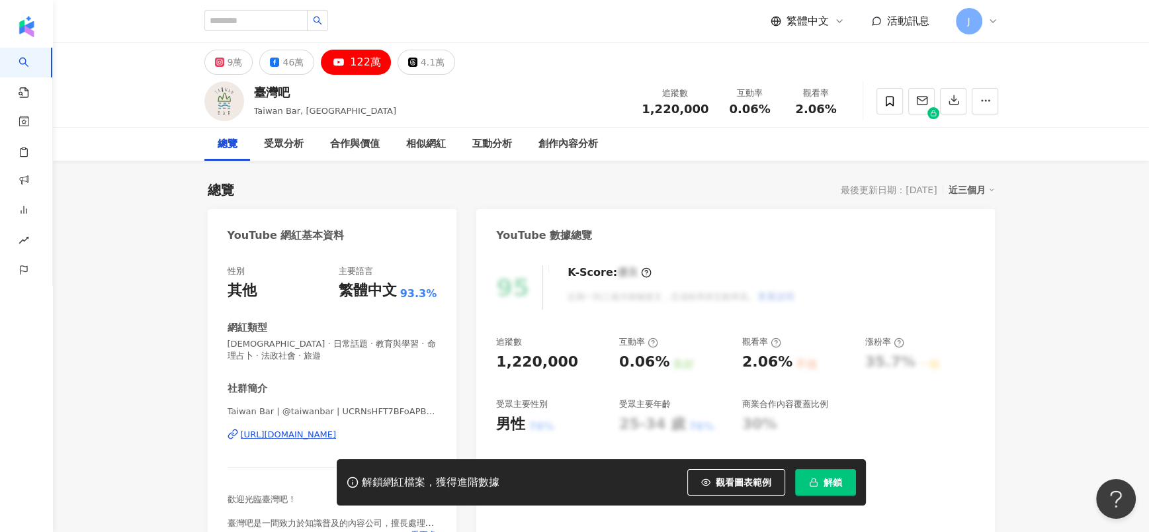
click at [337, 354] on div "[URL][DOMAIN_NAME]" at bounding box center [289, 434] width 96 height 12
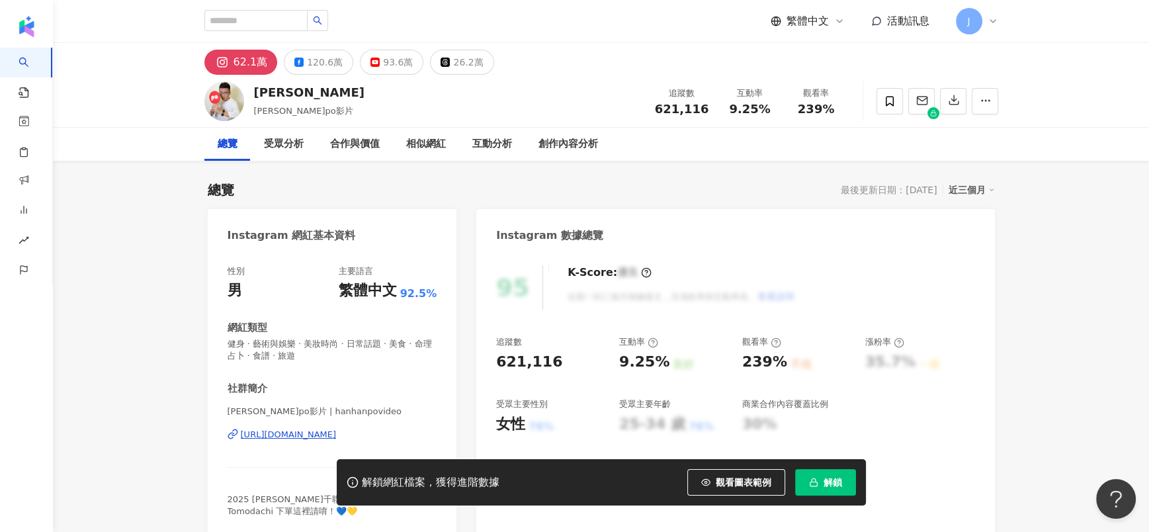
click at [364, 56] on button "93.6萬" at bounding box center [391, 62] width 63 height 25
click at [285, 432] on div "https://www.instagram.com/hanhanpovideo/" at bounding box center [289, 434] width 96 height 12
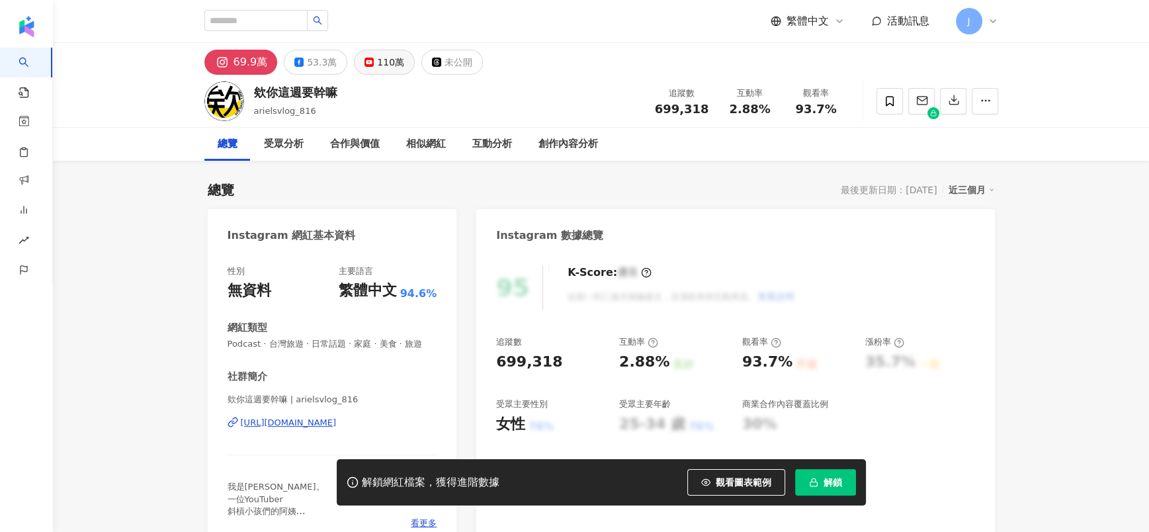
click at [380, 63] on div "110萬" at bounding box center [390, 62] width 27 height 19
click at [397, 62] on button "110萬" at bounding box center [384, 62] width 61 height 25
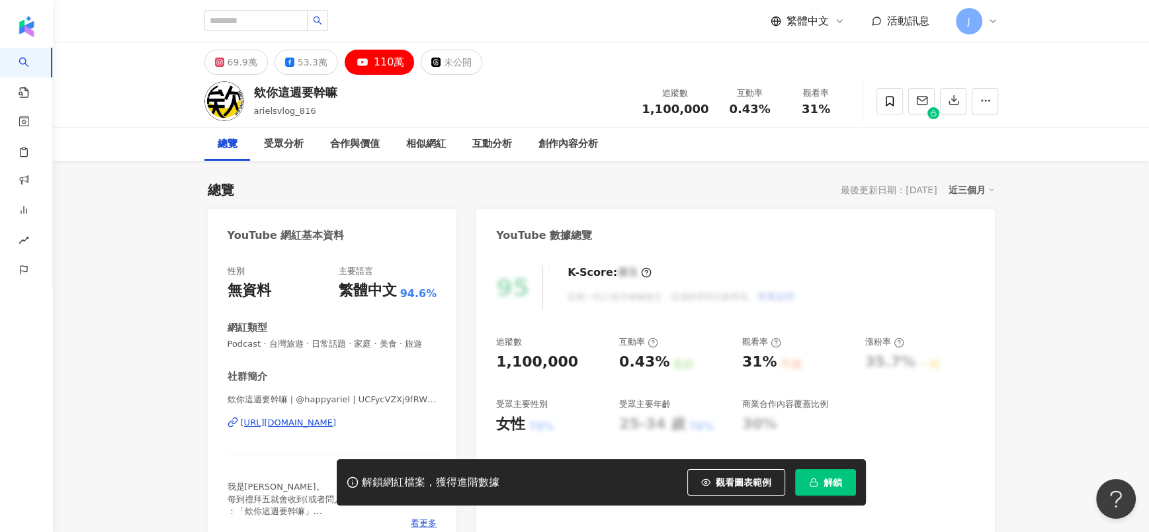
click at [337, 428] on div "https://www.youtube.com/channel/UCFycVZXj9fRWB_OZfFKe2PA" at bounding box center [289, 423] width 96 height 12
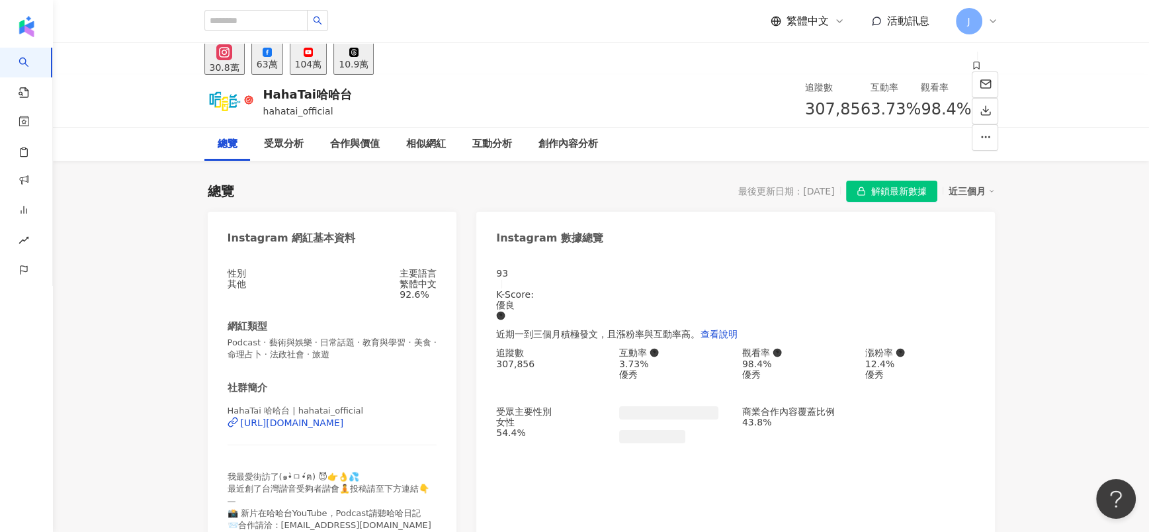
click at [327, 69] on button "104萬" at bounding box center [309, 58] width 38 height 32
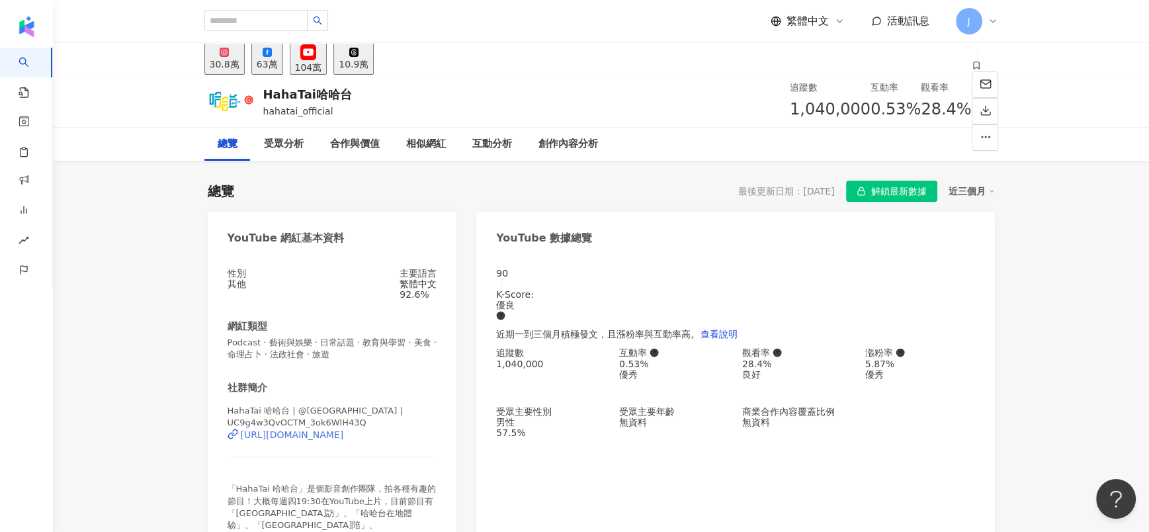
click at [344, 354] on div "https://www.youtube.com/channel/UC9g4w3QvOCTM_3ok6WlH43Q" at bounding box center [292, 434] width 103 height 11
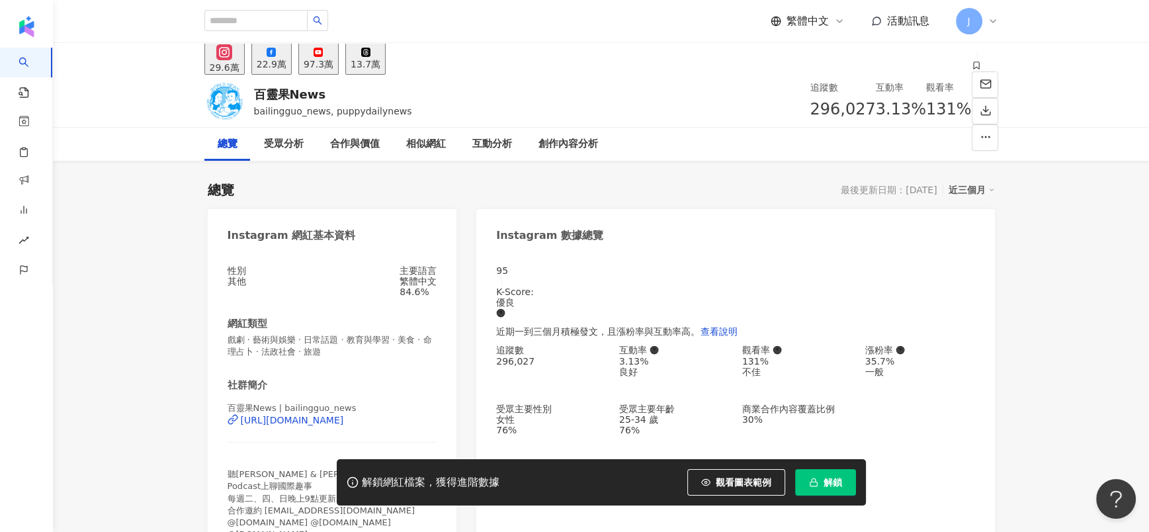
click at [333, 60] on div "97.3萬" at bounding box center [319, 64] width 30 height 11
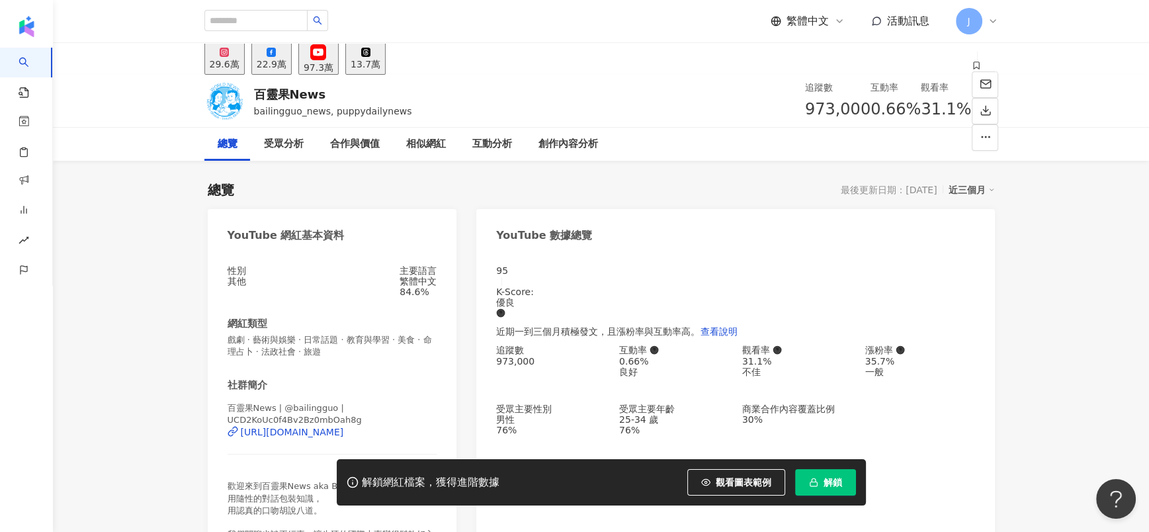
drag, startPoint x: 255, startPoint y: 87, endPoint x: 324, endPoint y: 90, distance: 68.8
click at [324, 90] on div "百靈果News" at bounding box center [333, 94] width 158 height 17
click at [344, 354] on div "[URL][DOMAIN_NAME]" at bounding box center [292, 432] width 103 height 11
